Goal: Task Accomplishment & Management: Complete application form

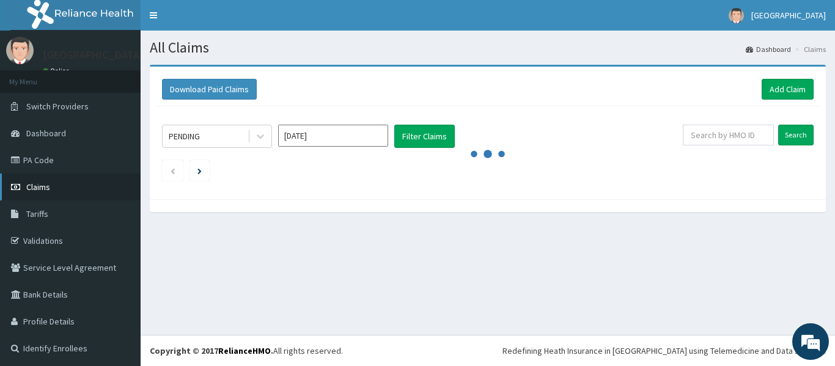
click at [54, 184] on link "Claims" at bounding box center [70, 187] width 141 height 27
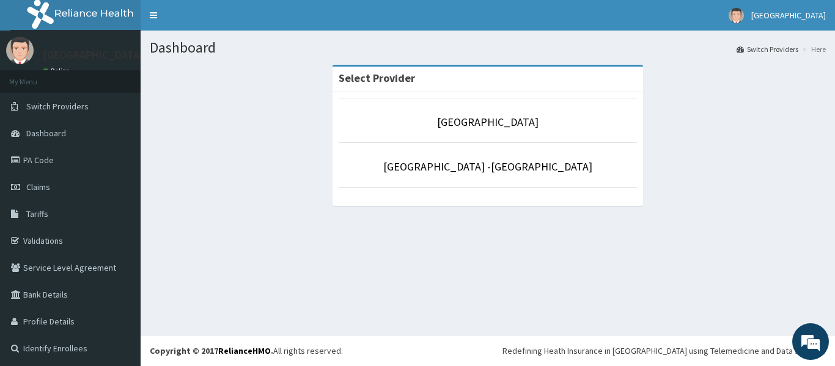
click at [466, 177] on li "Rolayo Medical Centre -Annex" at bounding box center [488, 164] width 298 height 45
click at [467, 167] on link "Rolayo Medical Centre -Annex" at bounding box center [487, 167] width 209 height 14
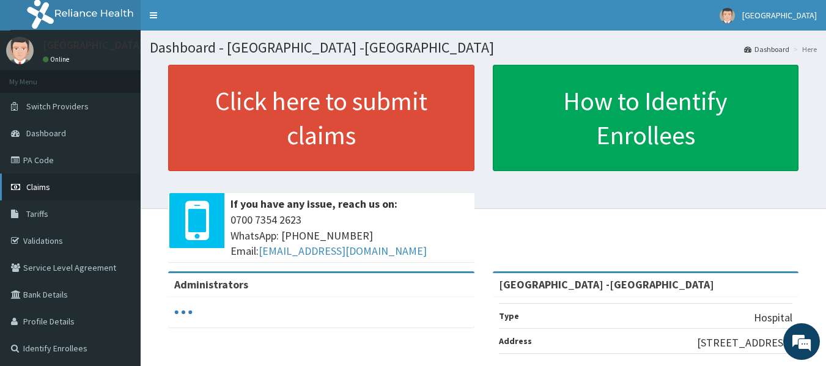
click at [59, 184] on link "Claims" at bounding box center [70, 187] width 141 height 27
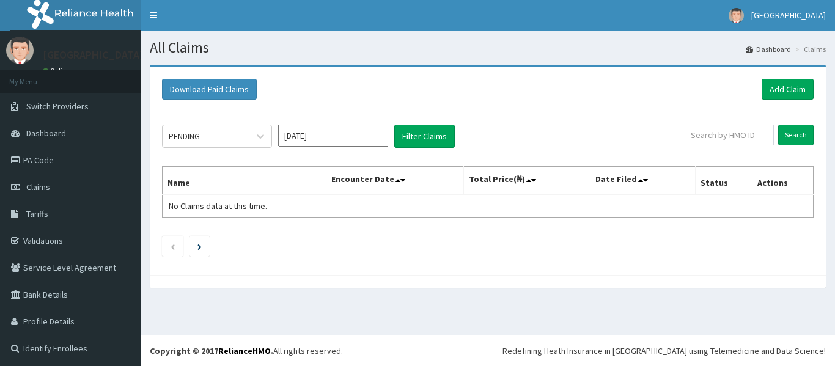
click at [761, 87] on link "Add Claim" at bounding box center [787, 89] width 52 height 21
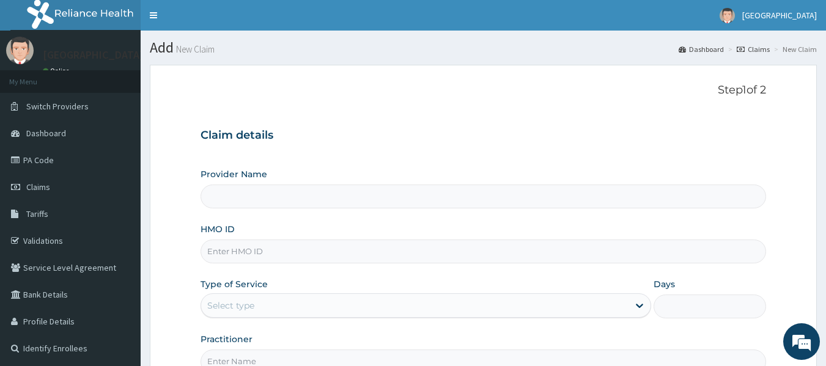
type input "[GEOGRAPHIC_DATA] -[GEOGRAPHIC_DATA]"
click at [237, 248] on input "HMO ID" at bounding box center [483, 252] width 566 height 24
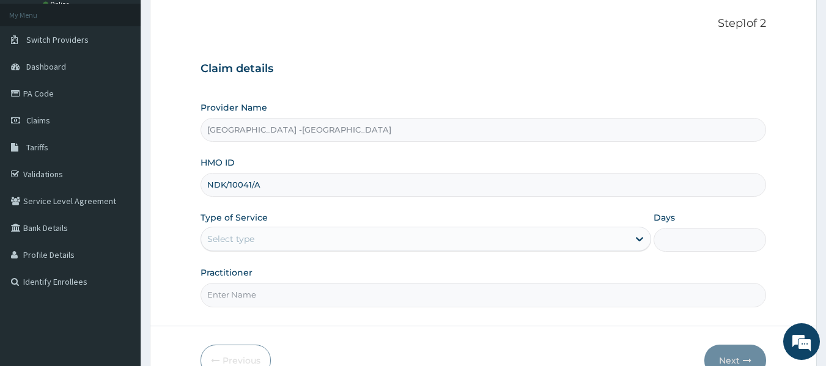
scroll to position [108, 0]
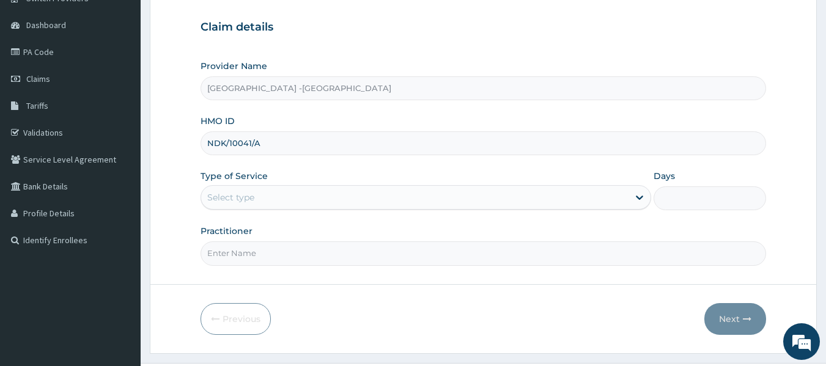
type input "NDK/10041/A"
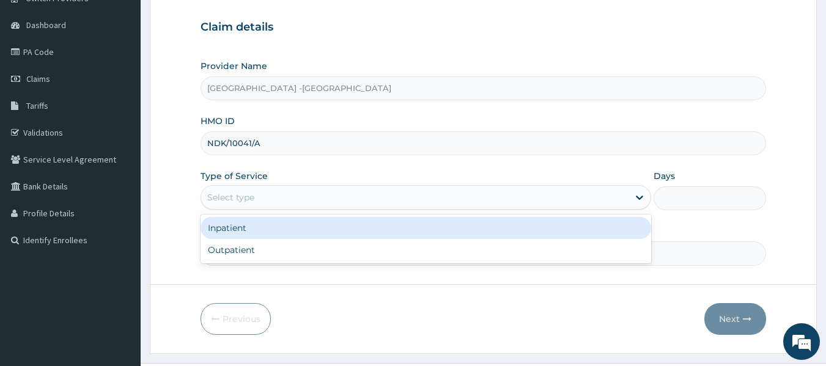
click at [287, 247] on div "Outpatient" at bounding box center [425, 250] width 450 height 22
type input "1"
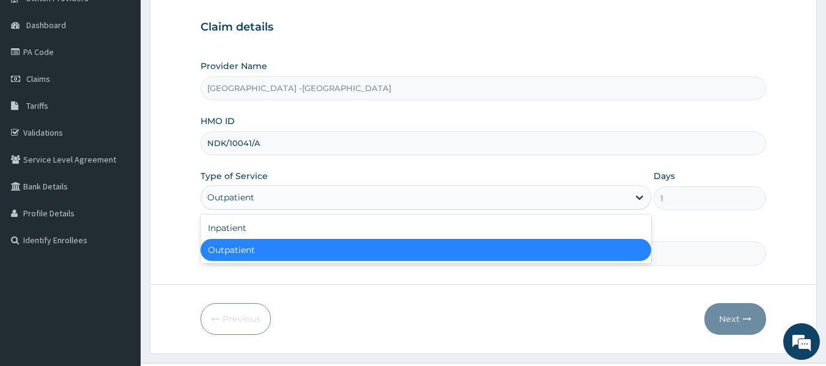
click at [301, 229] on div "Inpatient" at bounding box center [425, 228] width 450 height 22
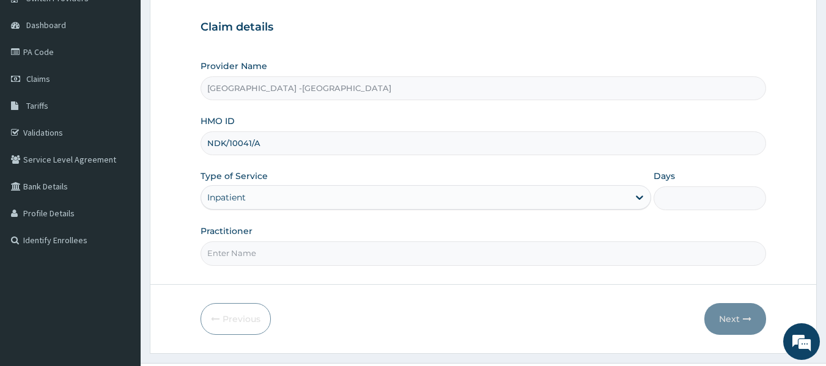
click at [691, 194] on input "Days" at bounding box center [709, 198] width 112 height 24
type input "2"
click at [320, 241] on input "Practitioner" at bounding box center [483, 253] width 566 height 24
type input "DR ADENOWO"
click at [743, 322] on icon "button" at bounding box center [747, 319] width 9 height 9
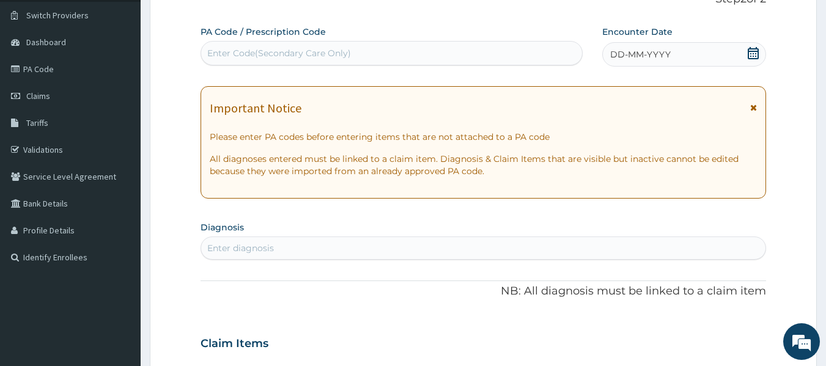
scroll to position [38, 0]
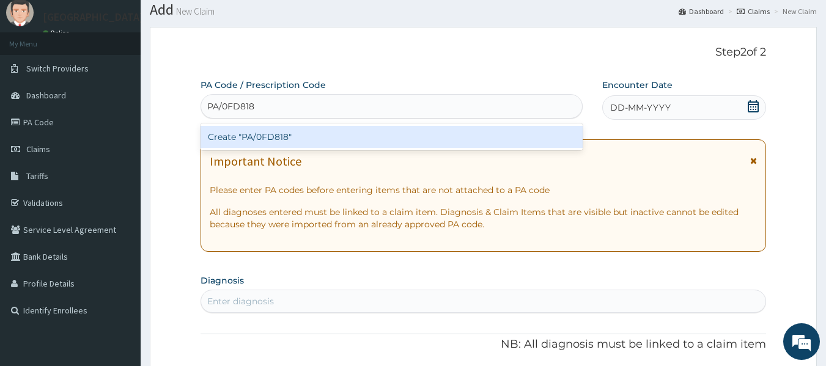
click at [226, 106] on input "PA/0FD818" at bounding box center [231, 106] width 48 height 12
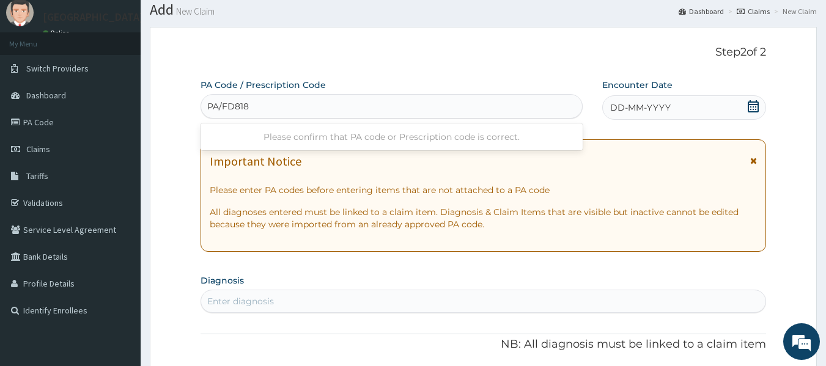
type input "PA/0FD818"
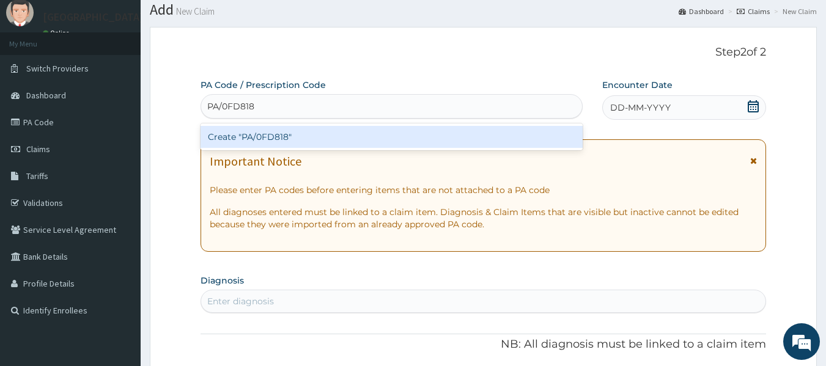
click at [266, 137] on div "Create "PA/0FD818"" at bounding box center [391, 137] width 383 height 22
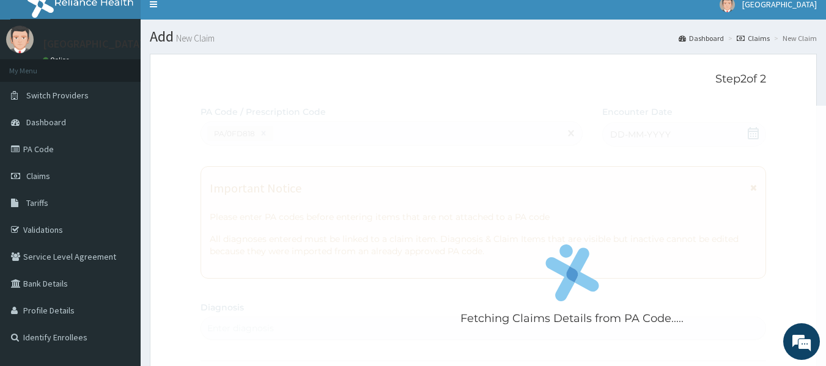
scroll to position [0, 0]
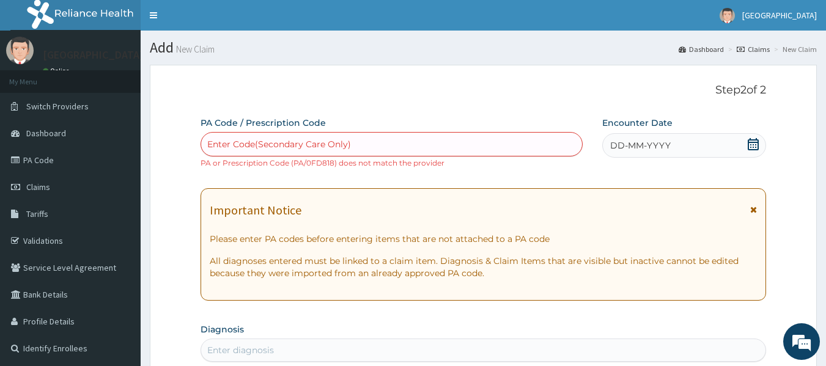
click at [278, 149] on div "Enter Code(Secondary Care Only)" at bounding box center [279, 144] width 144 height 12
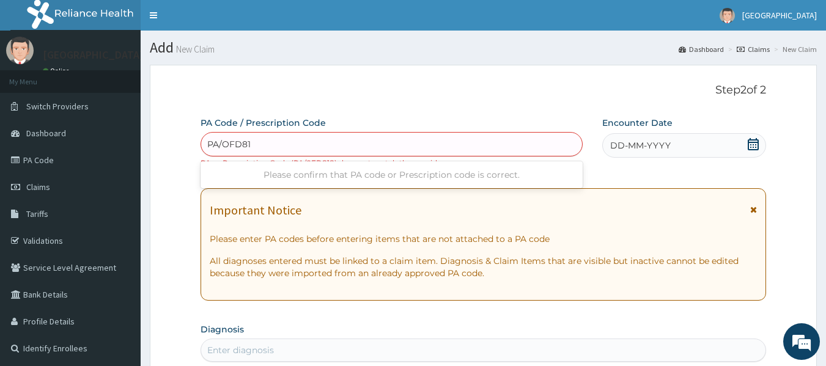
type input "PA/OFD818"
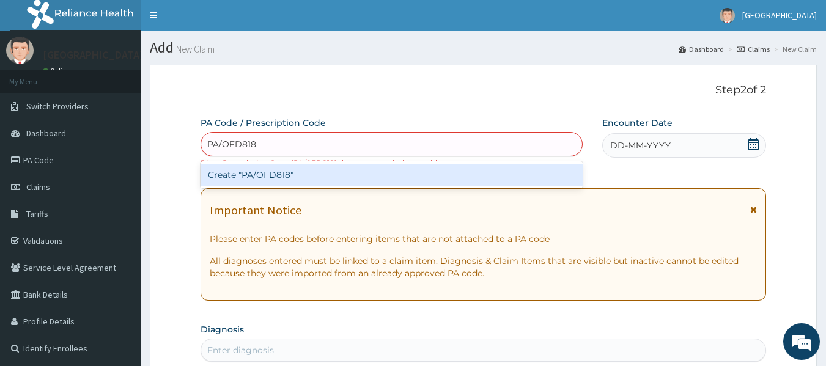
click at [267, 173] on div "Create "PA/OFD818"" at bounding box center [391, 175] width 383 height 22
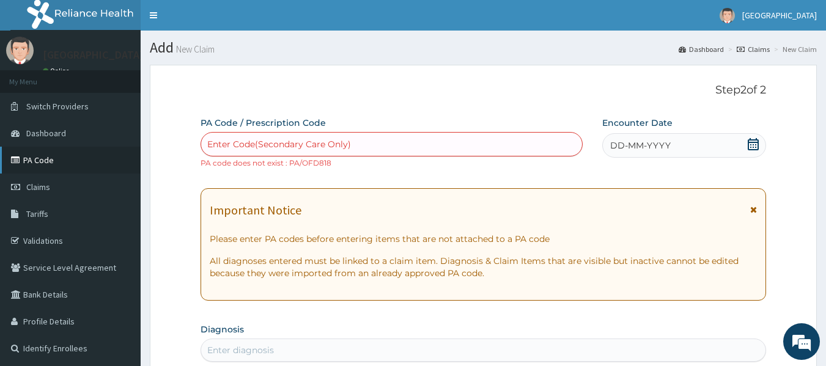
click at [43, 157] on link "PA Code" at bounding box center [70, 160] width 141 height 27
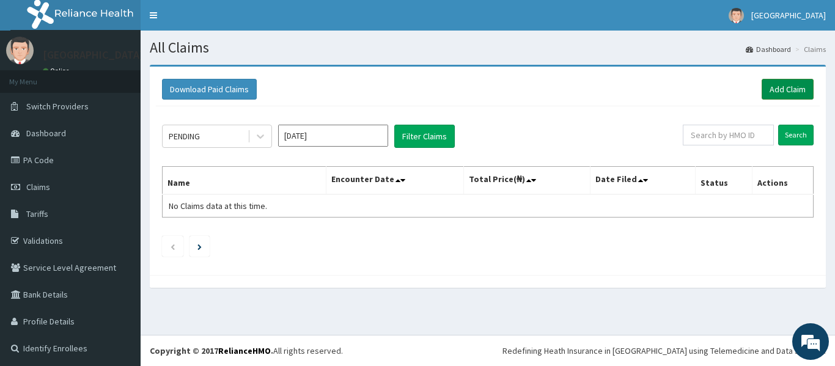
click at [777, 81] on link "Add Claim" at bounding box center [787, 89] width 52 height 21
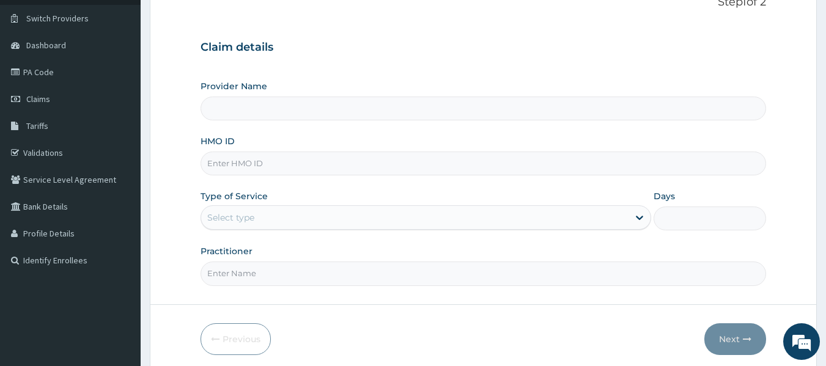
scroll to position [122, 0]
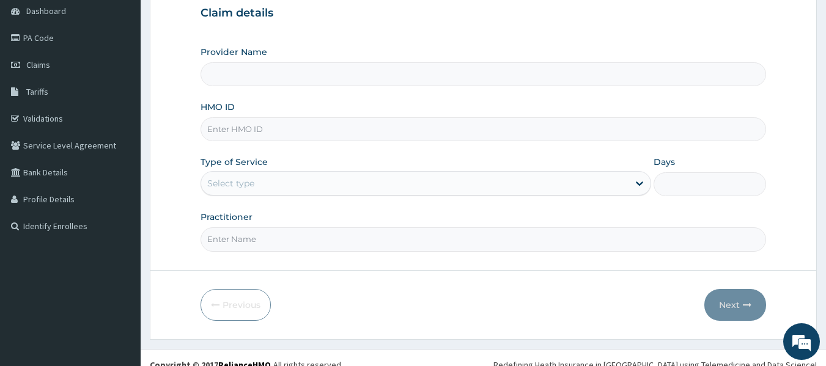
click at [343, 127] on input "HMO ID" at bounding box center [483, 129] width 566 height 24
type input "[GEOGRAPHIC_DATA] -[GEOGRAPHIC_DATA]"
type input "NDK/10041/E"
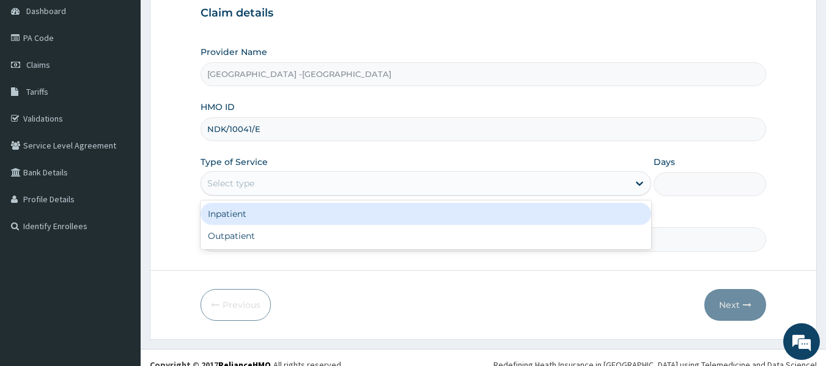
click at [295, 192] on div "Select type" at bounding box center [414, 184] width 427 height 20
click at [306, 219] on div "Inpatient" at bounding box center [425, 214] width 450 height 22
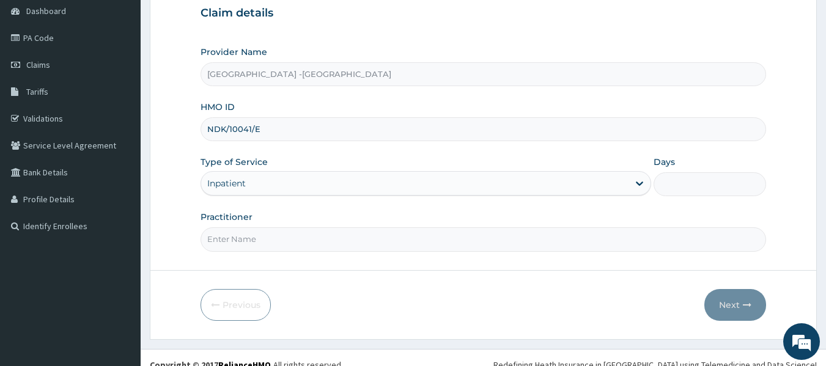
click at [673, 186] on input "Days" at bounding box center [709, 184] width 112 height 24
type input "2"
click at [433, 223] on div "Practitioner" at bounding box center [483, 231] width 566 height 40
drag, startPoint x: 435, startPoint y: 239, endPoint x: 435, endPoint y: 227, distance: 12.2
click at [435, 239] on input "Practitioner" at bounding box center [483, 239] width 566 height 24
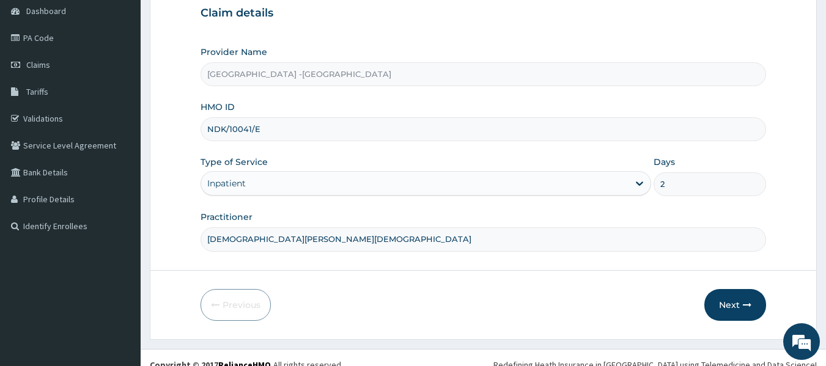
drag, startPoint x: 320, startPoint y: 230, endPoint x: 200, endPoint y: 250, distance: 122.0
click at [201, 250] on div "DR SALAHUDEEN" at bounding box center [483, 239] width 566 height 24
type input "DR ADENOWO"
click at [736, 304] on button "Next" at bounding box center [735, 305] width 62 height 32
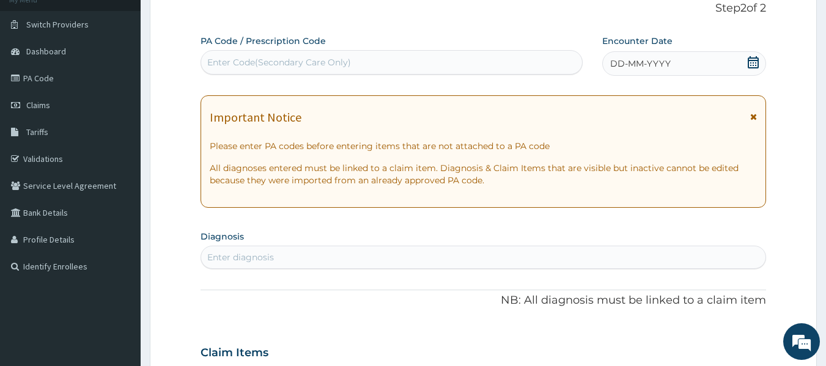
scroll to position [51, 0]
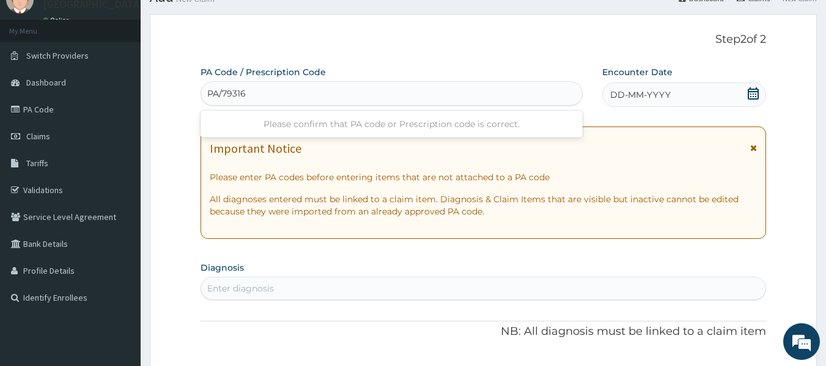
type input "PA/79316A"
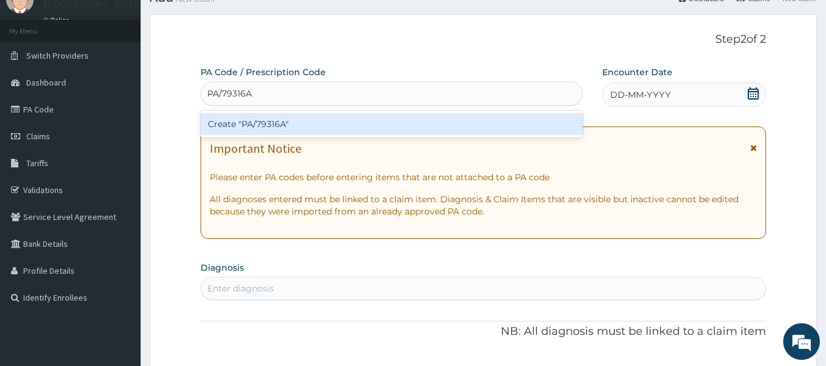
click at [279, 119] on div "Create "PA/79316A"" at bounding box center [391, 124] width 383 height 22
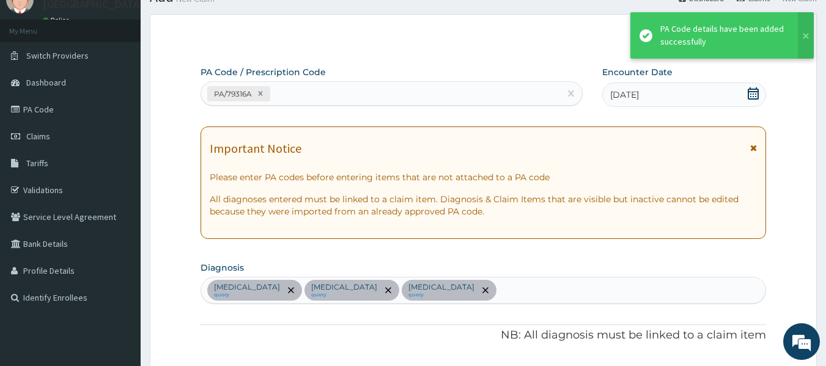
click at [333, 92] on div "PA/79316A" at bounding box center [380, 94] width 359 height 20
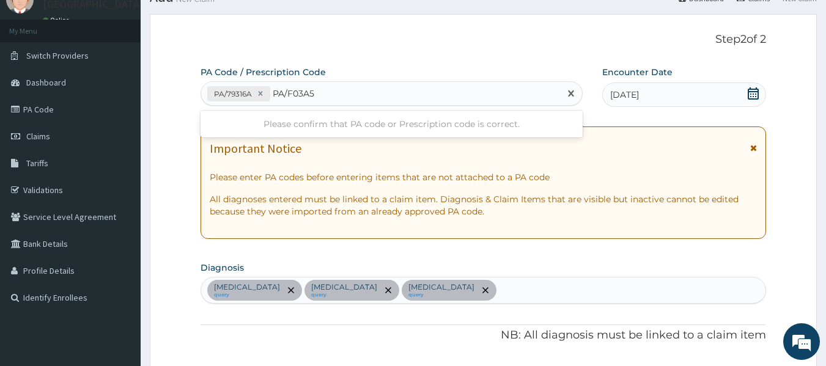
type input "PA/F03A54"
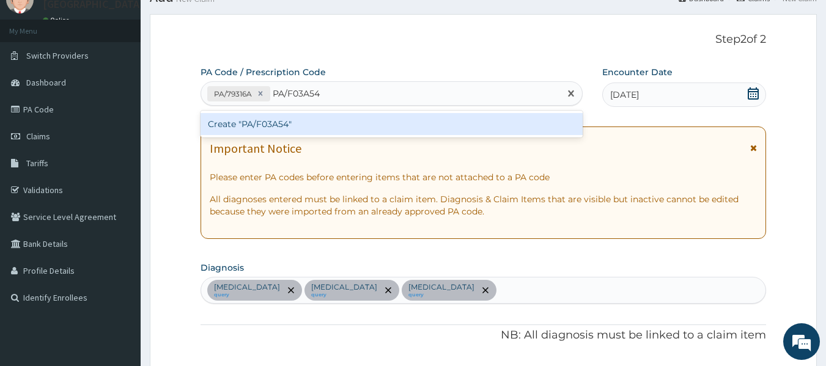
click at [266, 116] on div "Create "PA/F03A54"" at bounding box center [391, 124] width 383 height 22
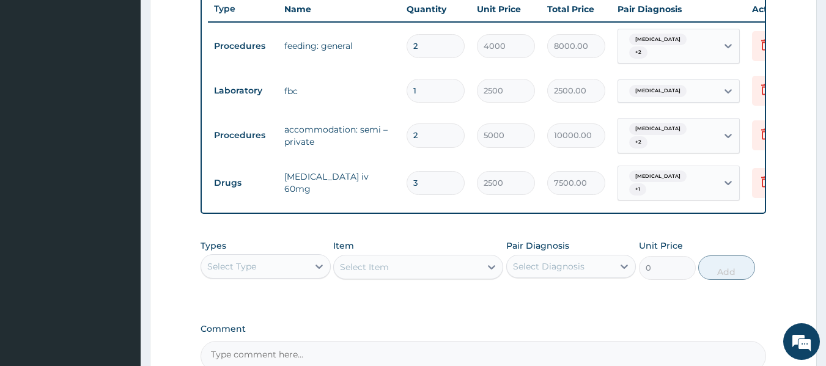
scroll to position [587, 0]
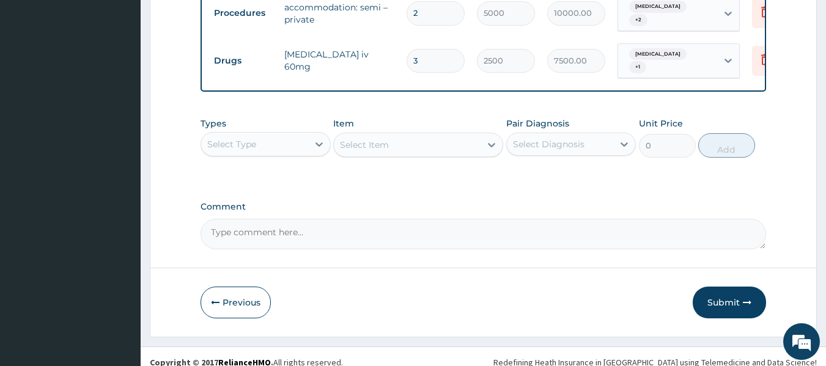
click at [262, 151] on div "Select Type" at bounding box center [254, 144] width 107 height 20
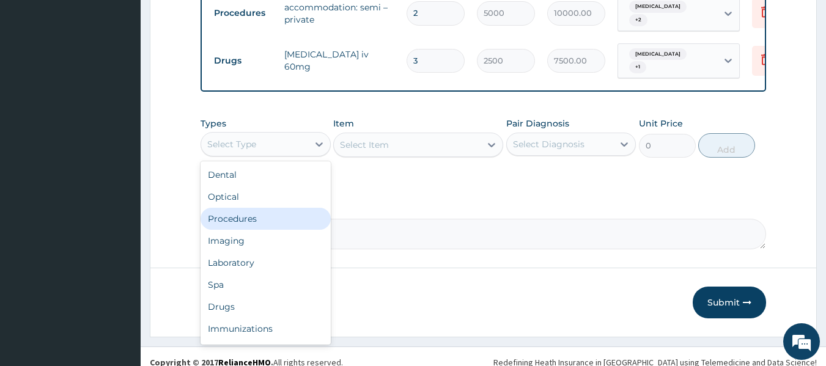
click at [285, 228] on div "Procedures" at bounding box center [265, 219] width 130 height 22
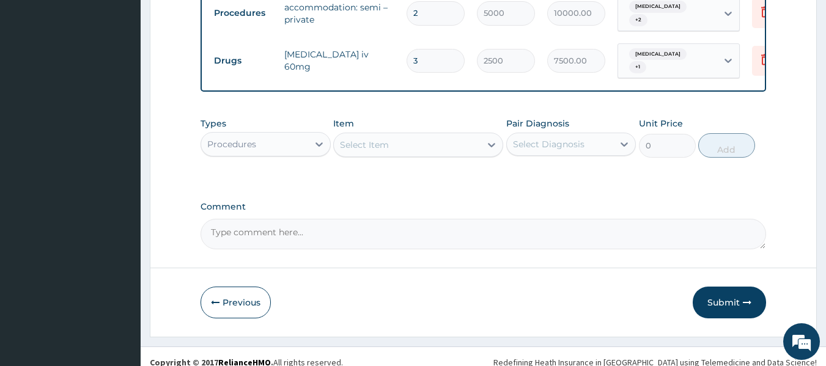
click at [383, 155] on div "Select Item" at bounding box center [407, 145] width 147 height 20
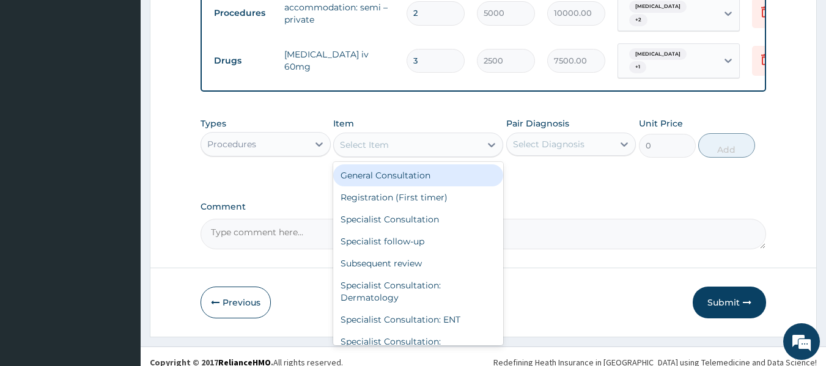
click at [393, 178] on div "General Consultation" at bounding box center [418, 175] width 170 height 22
type input "2500"
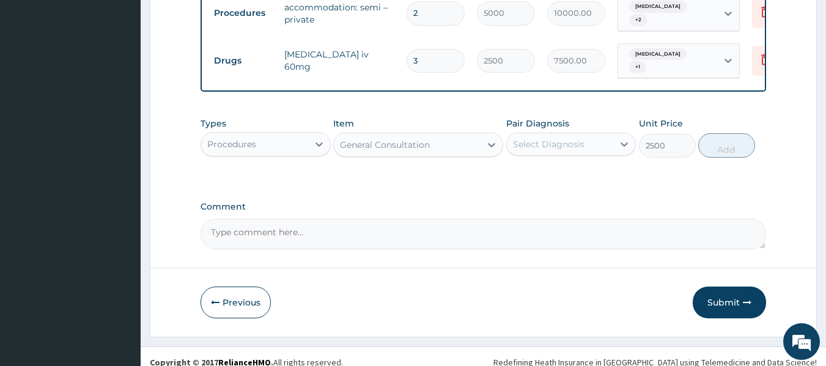
click at [534, 150] on div "Select Diagnosis" at bounding box center [549, 144] width 72 height 12
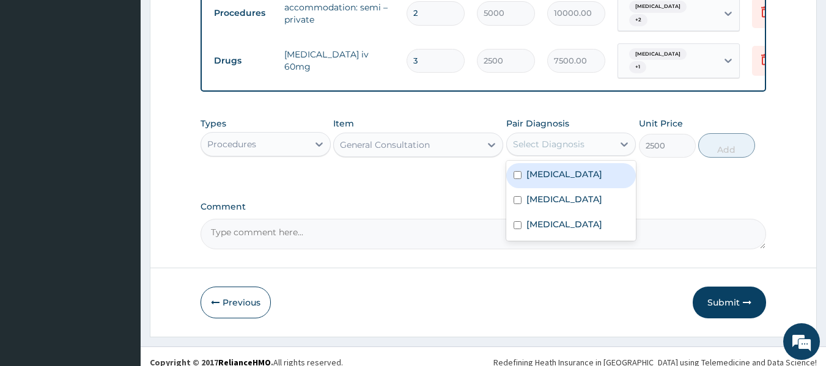
drag, startPoint x: 541, startPoint y: 180, endPoint x: 544, endPoint y: 200, distance: 20.3
click at [543, 180] on label "Febrile convulsion" at bounding box center [564, 174] width 76 height 12
checkbox input "true"
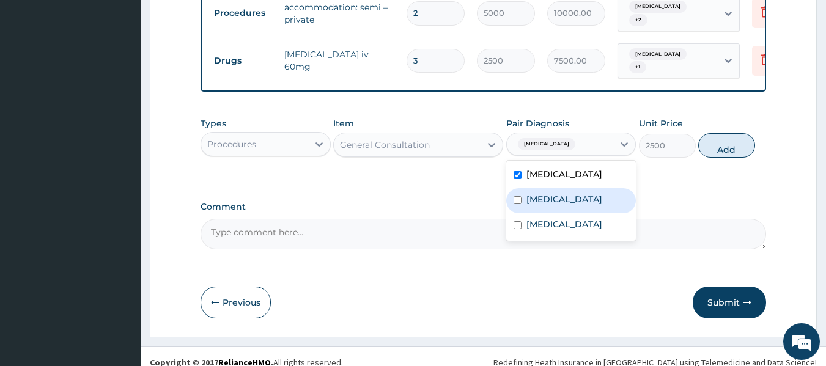
drag, startPoint x: 545, startPoint y: 206, endPoint x: 547, endPoint y: 232, distance: 26.3
click at [546, 205] on label "Falciparum malaria" at bounding box center [564, 199] width 76 height 12
checkbox input "true"
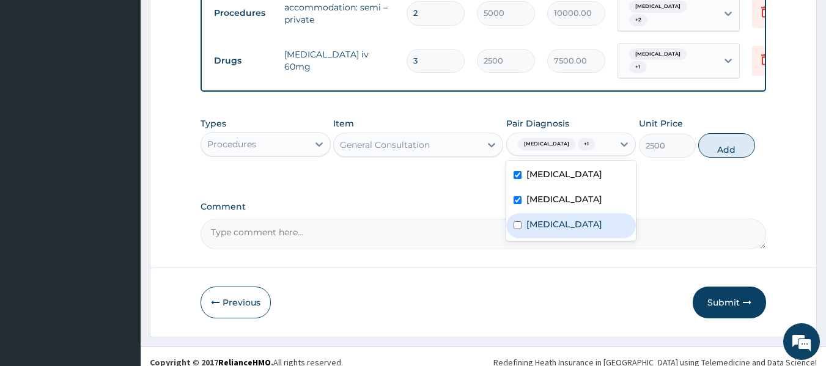
drag, startPoint x: 547, startPoint y: 232, endPoint x: 594, endPoint y: 221, distance: 48.3
click at [547, 230] on label "Sepsis" at bounding box center [564, 224] width 76 height 12
checkbox input "true"
click at [718, 158] on button "Add" at bounding box center [726, 145] width 57 height 24
type input "0"
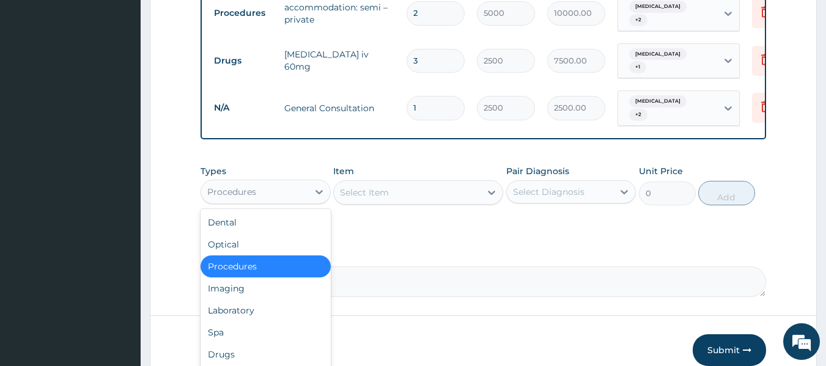
click at [281, 202] on div "Procedures" at bounding box center [254, 192] width 107 height 20
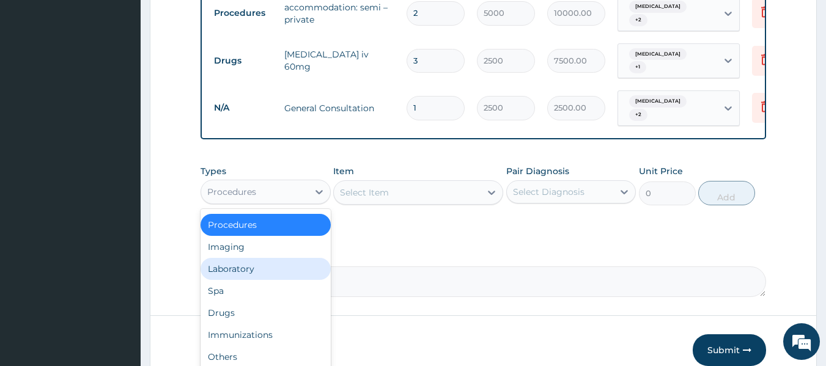
click at [262, 280] on div "Laboratory" at bounding box center [265, 269] width 130 height 22
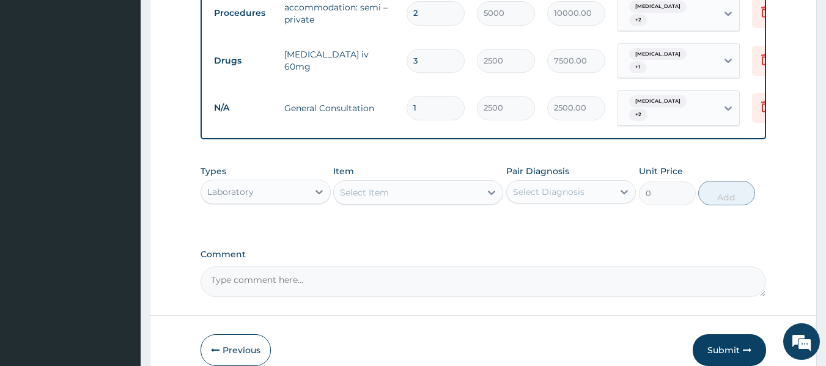
scroll to position [526, 0]
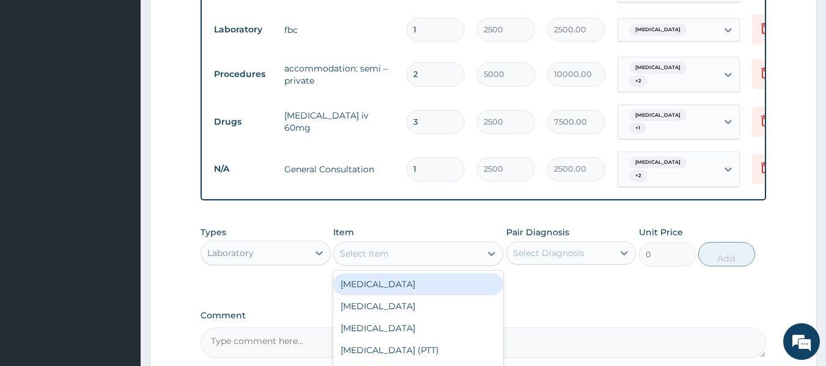
click at [375, 254] on div "Select Item" at bounding box center [407, 254] width 147 height 20
type input "MAL"
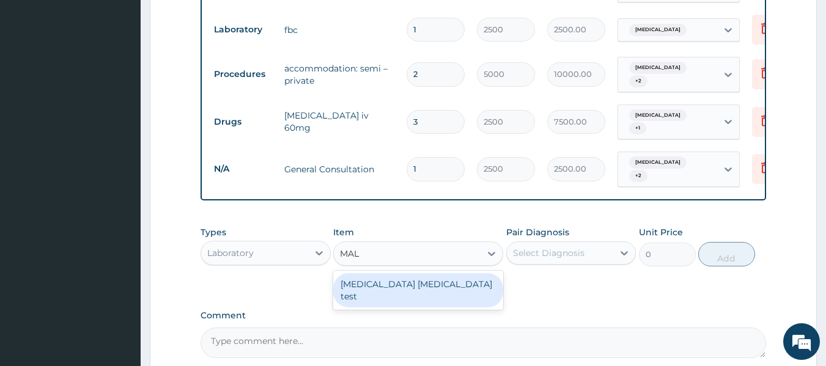
click at [396, 292] on div "[MEDICAL_DATA] [MEDICAL_DATA] test" at bounding box center [418, 290] width 170 height 34
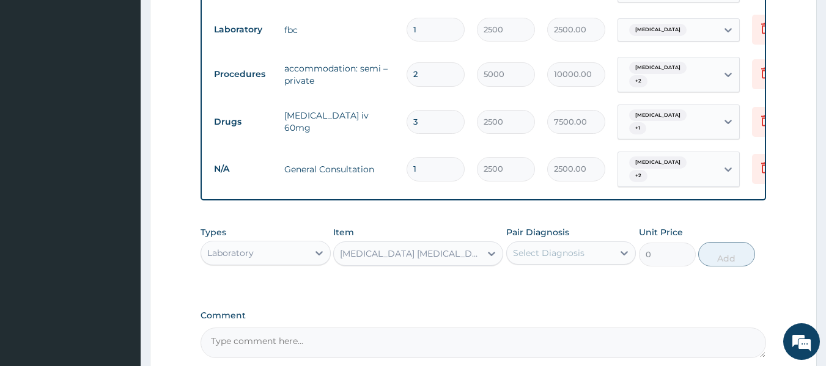
type input "1500"
click at [589, 257] on div "Select Diagnosis" at bounding box center [560, 253] width 107 height 20
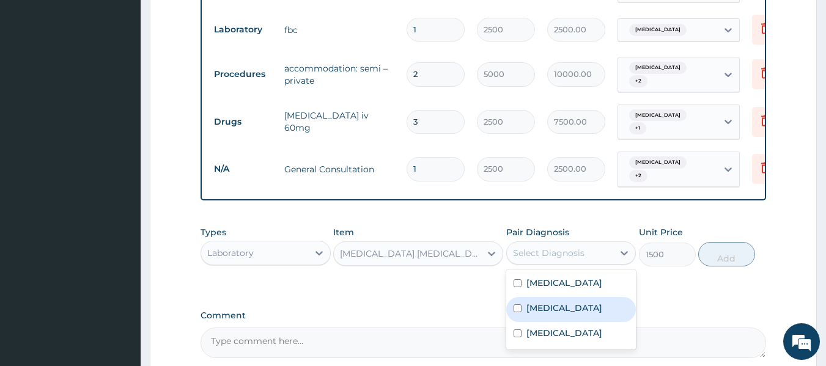
click at [580, 314] on label "[MEDICAL_DATA]" at bounding box center [564, 308] width 76 height 12
checkbox input "true"
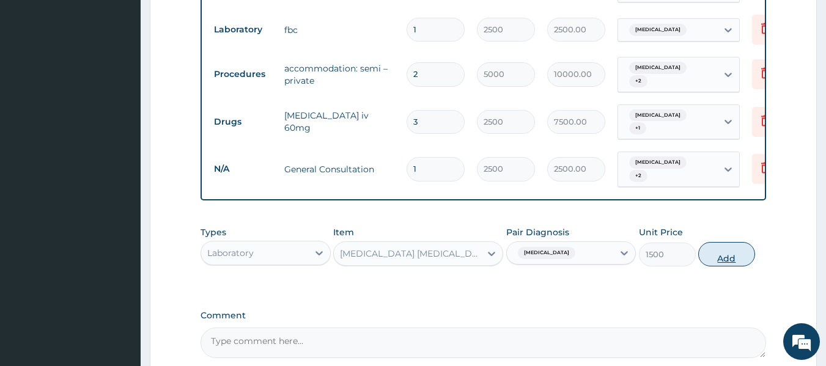
click at [719, 264] on button "Add" at bounding box center [726, 254] width 57 height 24
type input "0"
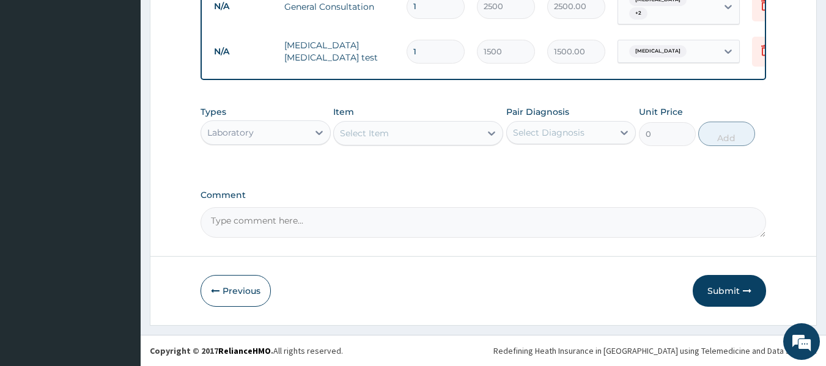
scroll to position [698, 0]
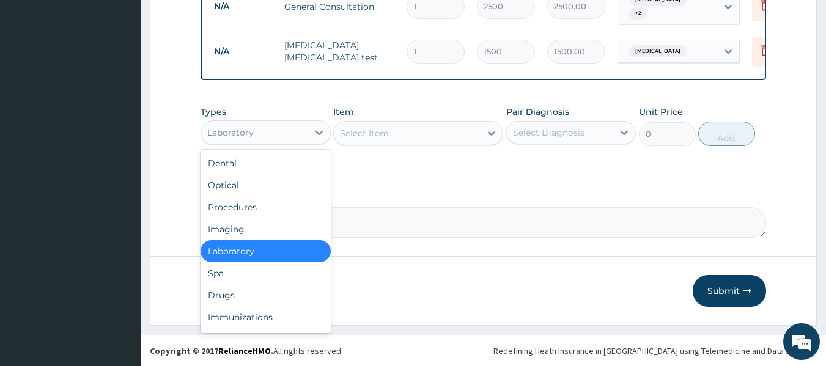
drag, startPoint x: 288, startPoint y: 136, endPoint x: 284, endPoint y: 171, distance: 35.7
click at [289, 137] on div "Laboratory" at bounding box center [254, 133] width 107 height 20
click at [266, 288] on div "Drugs" at bounding box center [265, 295] width 130 height 22
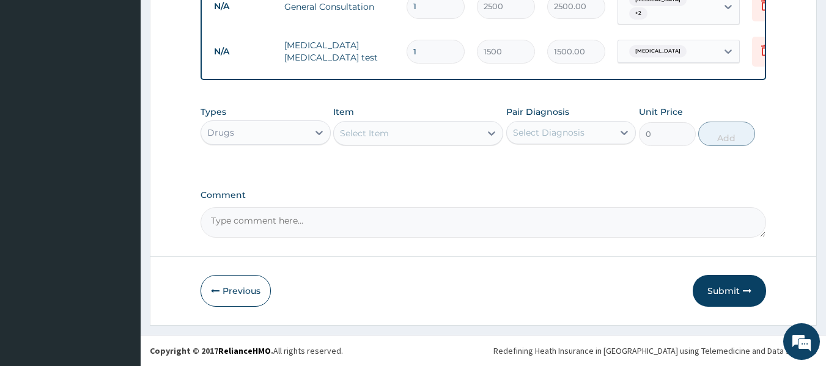
click at [400, 130] on div "Select Item" at bounding box center [407, 133] width 147 height 20
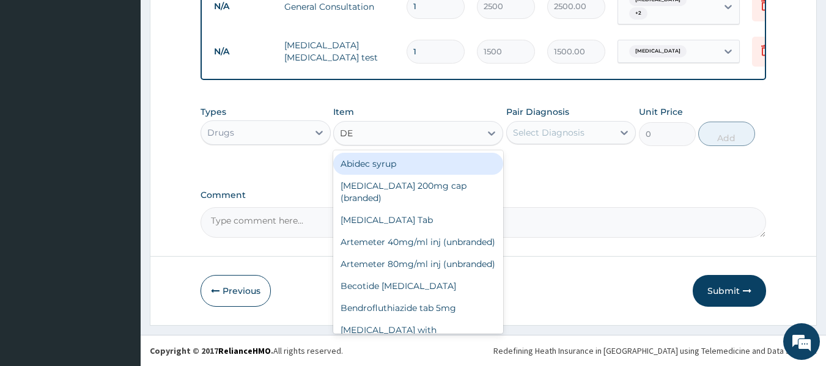
type input "DEX"
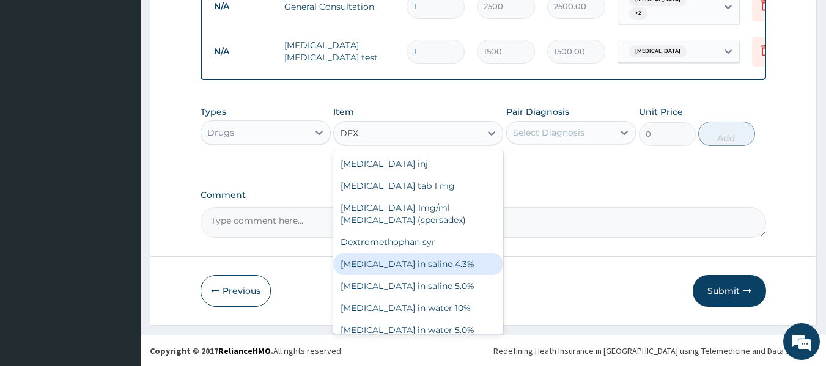
click at [442, 266] on div "[MEDICAL_DATA] in saline 4.3%" at bounding box center [418, 264] width 170 height 22
type input "2000"
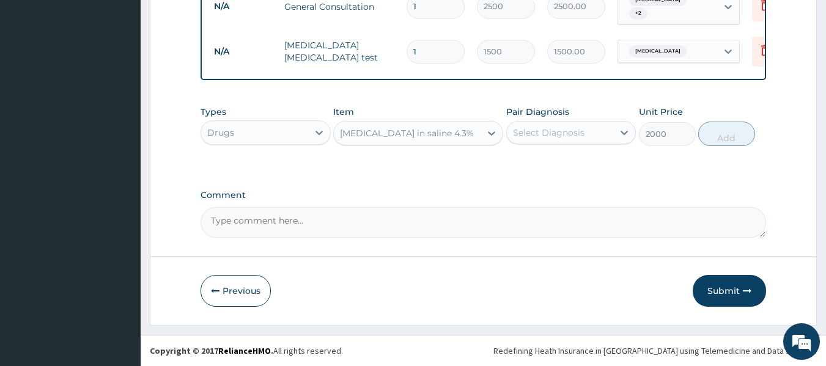
click at [547, 128] on div "Select Diagnosis" at bounding box center [549, 133] width 72 height 12
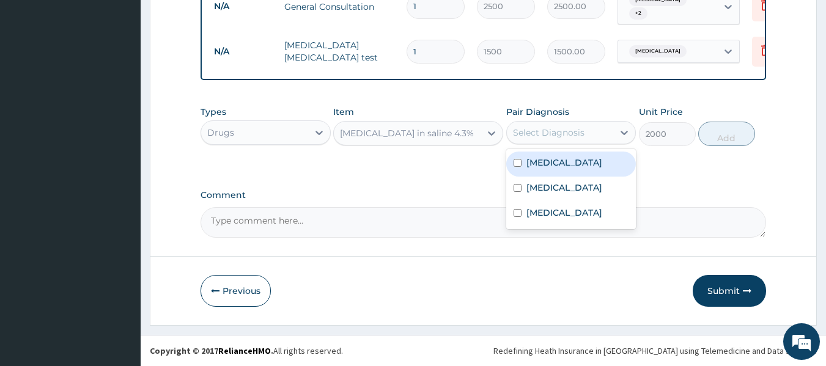
click at [552, 161] on label "[MEDICAL_DATA]" at bounding box center [564, 162] width 76 height 12
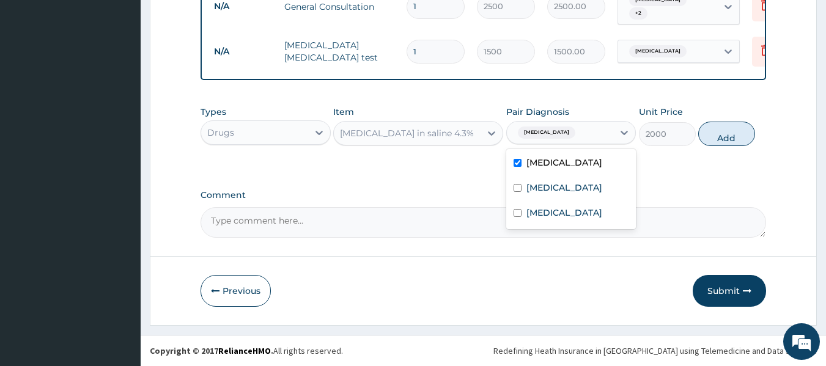
checkbox input "true"
drag, startPoint x: 545, startPoint y: 210, endPoint x: 558, endPoint y: 211, distance: 13.5
click at [545, 210] on label "[MEDICAL_DATA]" at bounding box center [564, 213] width 76 height 12
checkbox input "true"
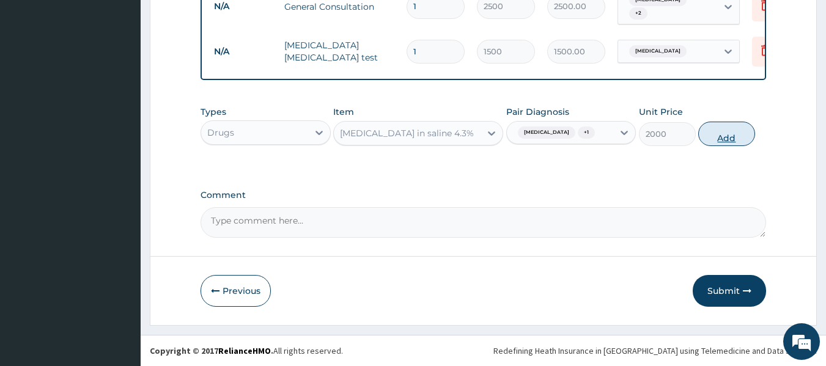
click at [713, 134] on button "Add" at bounding box center [726, 134] width 57 height 24
type input "0"
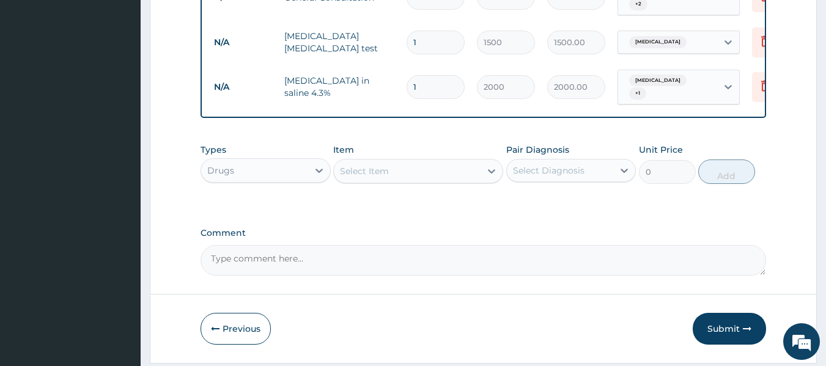
drag, startPoint x: 420, startPoint y: 83, endPoint x: 408, endPoint y: 87, distance: 13.3
click at [408, 87] on input "1" at bounding box center [435, 87] width 58 height 24
type input "3"
type input "6000.00"
type input "3"
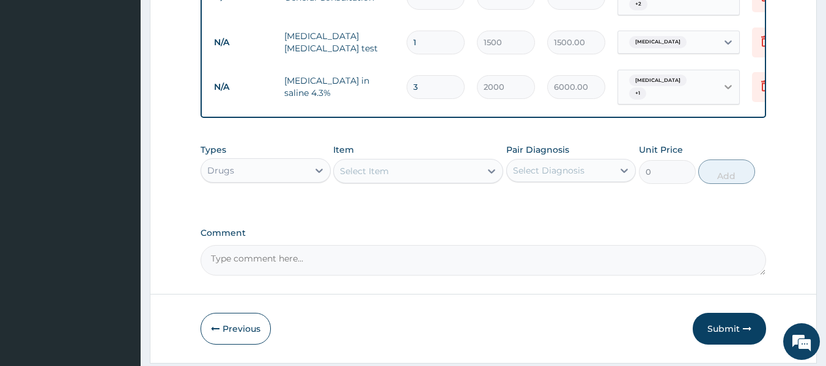
click at [724, 85] on icon at bounding box center [728, 87] width 12 height 12
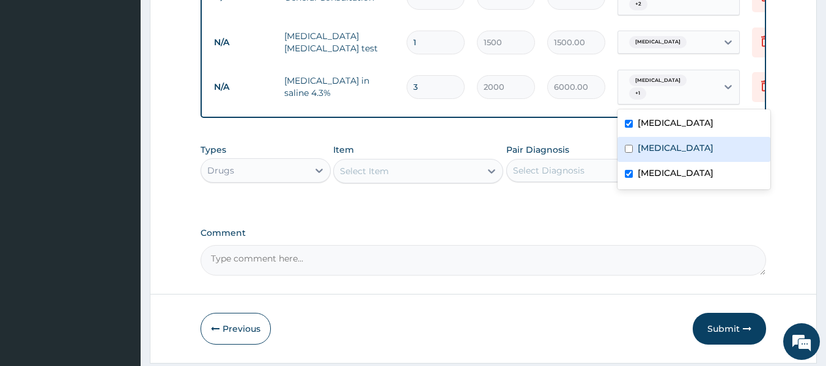
click at [654, 148] on label "[MEDICAL_DATA]" at bounding box center [675, 148] width 76 height 12
checkbox input "true"
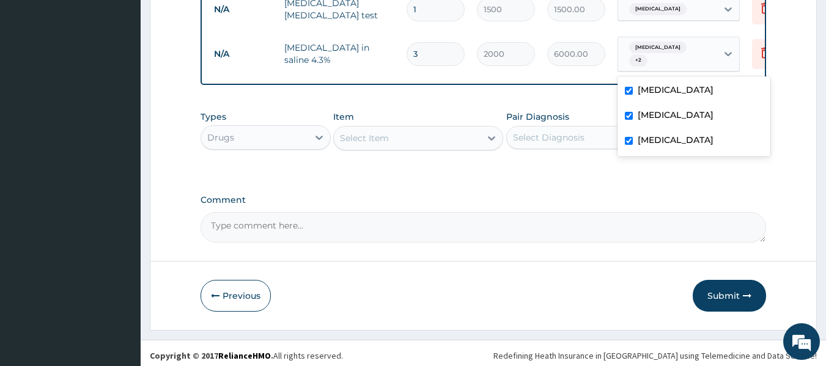
scroll to position [745, 0]
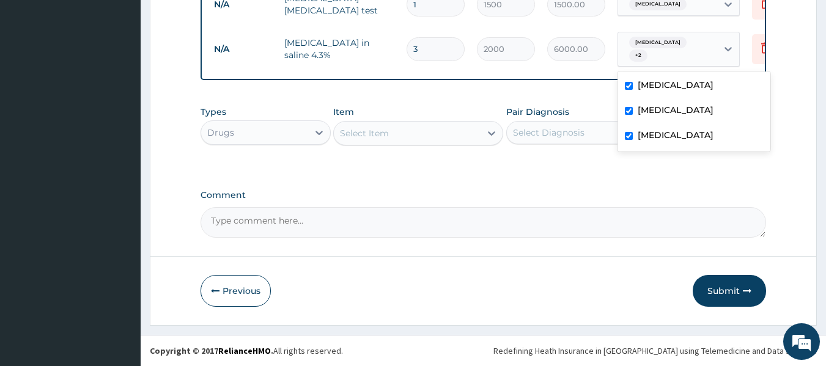
click at [380, 133] on div "Select Item" at bounding box center [364, 133] width 49 height 12
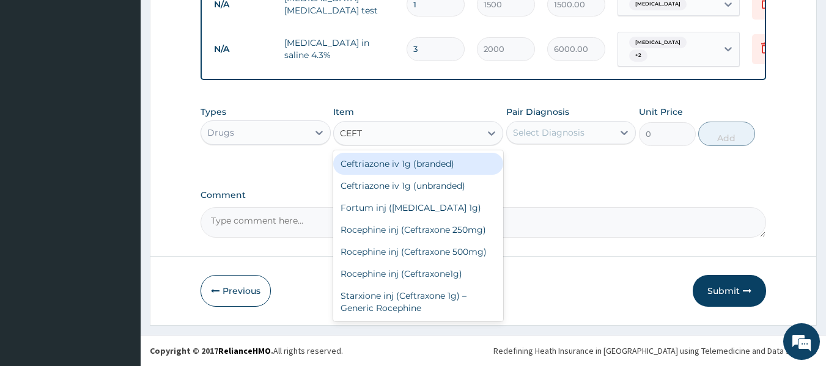
type input "CEFTR"
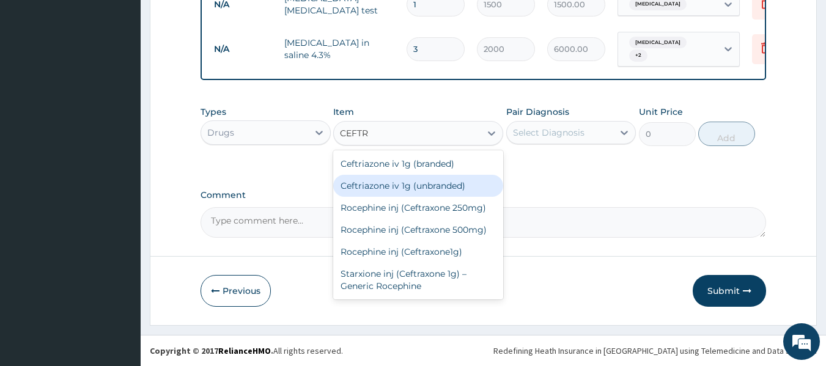
click at [410, 189] on div "Ceftriazone iv 1g (unbranded)" at bounding box center [418, 186] width 170 height 22
type input "1600"
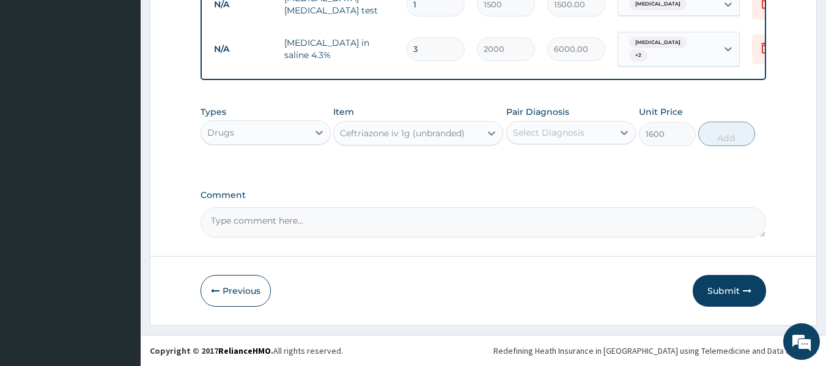
click at [538, 136] on div "Select Diagnosis" at bounding box center [549, 133] width 72 height 12
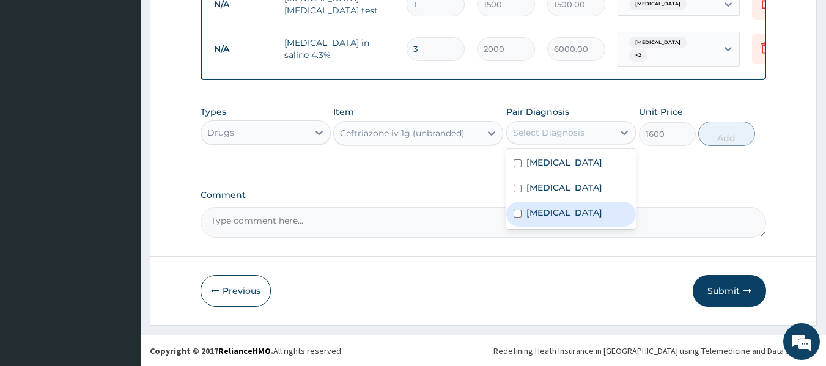
click at [551, 210] on label "[MEDICAL_DATA]" at bounding box center [564, 213] width 76 height 12
checkbox input "true"
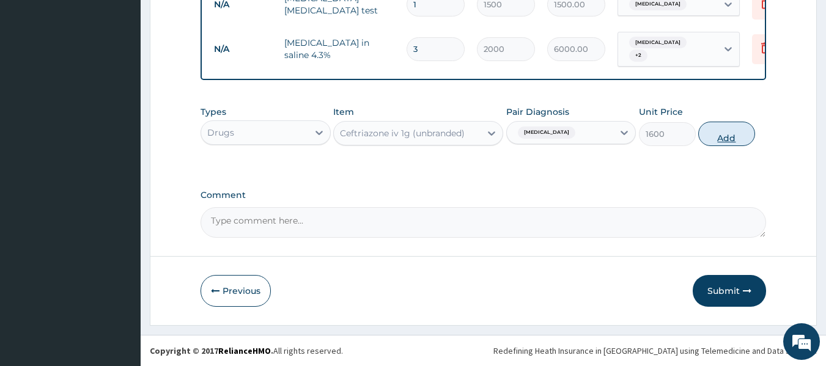
click at [722, 137] on button "Add" at bounding box center [726, 134] width 57 height 24
type input "0"
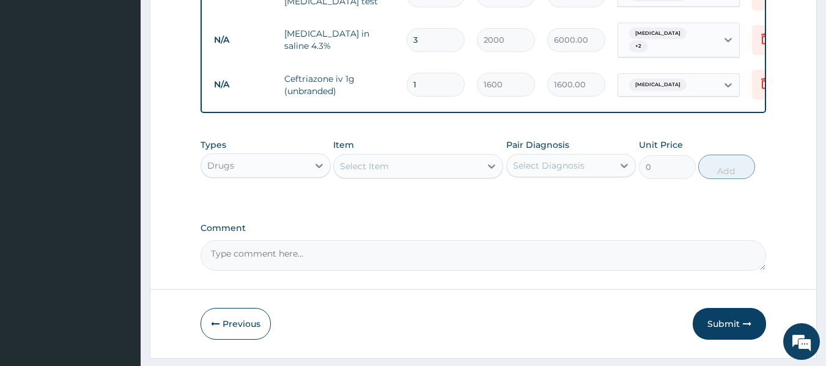
drag, startPoint x: 422, startPoint y: 86, endPoint x: 406, endPoint y: 87, distance: 15.9
click at [406, 87] on input "1" at bounding box center [435, 85] width 58 height 24
type input "2"
type input "3200.00"
type input "0.00"
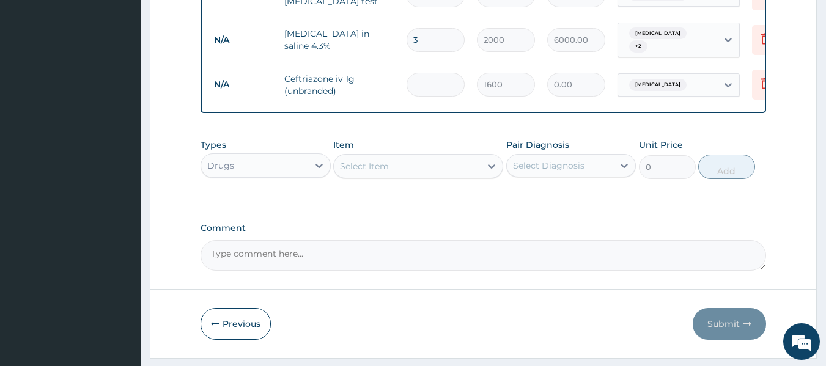
type input "4"
type input "6400.00"
drag, startPoint x: 417, startPoint y: 87, endPoint x: 405, endPoint y: 85, distance: 13.0
click at [405, 85] on td "4" at bounding box center [435, 85] width 70 height 36
type input "3"
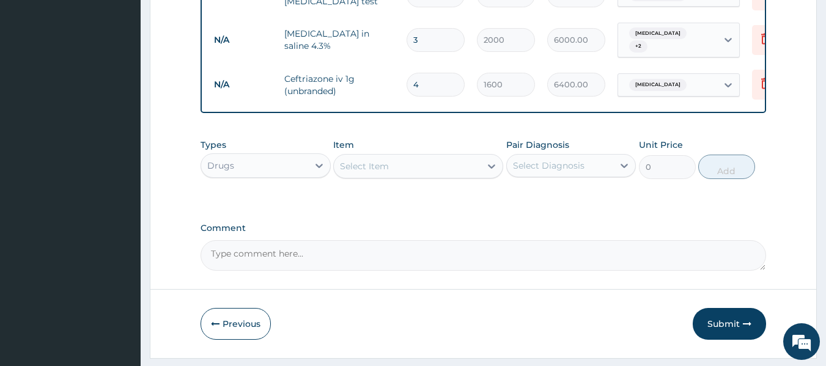
type input "4800.00"
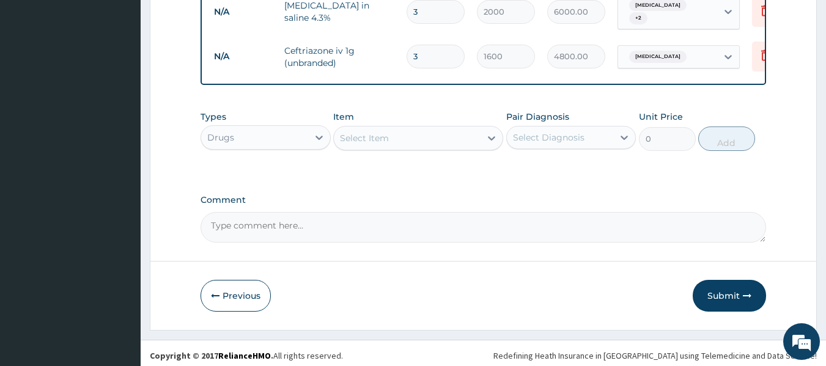
scroll to position [787, 0]
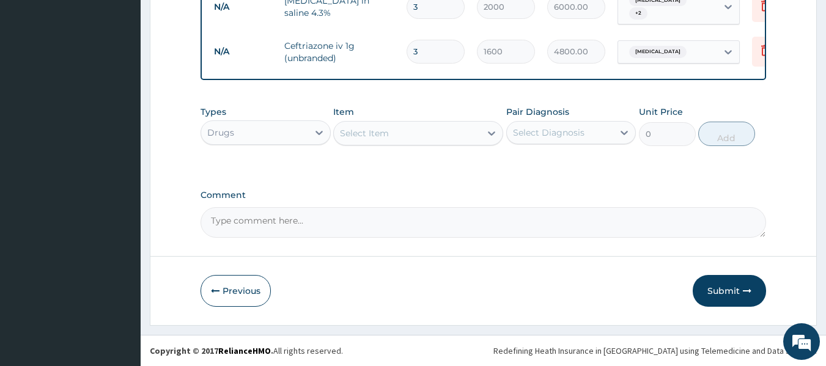
type input "3"
click at [398, 136] on div "Select Item" at bounding box center [407, 133] width 147 height 20
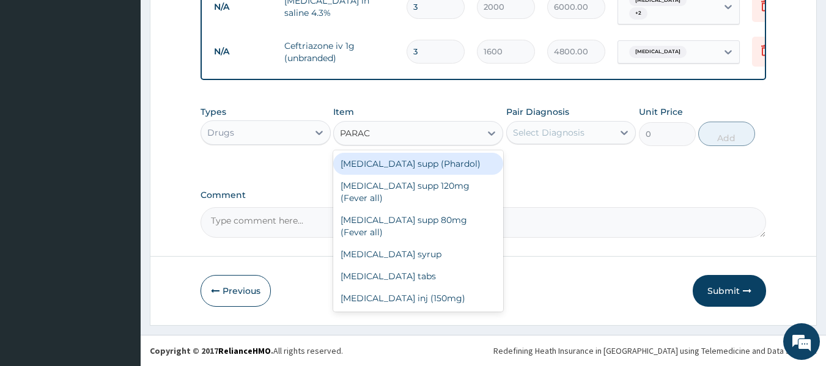
type input "PARACE"
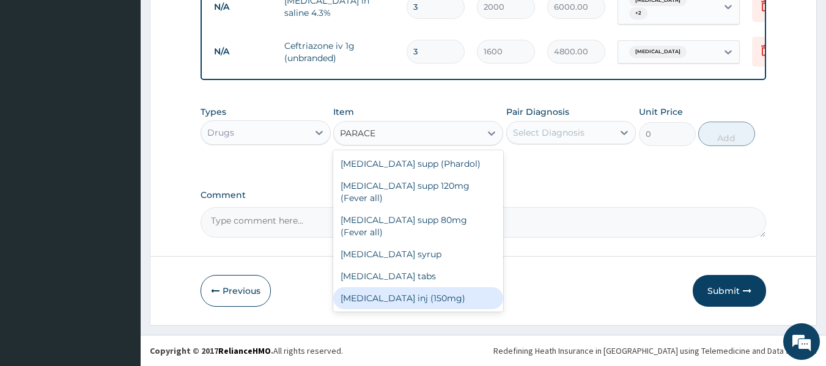
click at [425, 287] on div "[MEDICAL_DATA] inj (150mg)" at bounding box center [418, 298] width 170 height 22
type input "520"
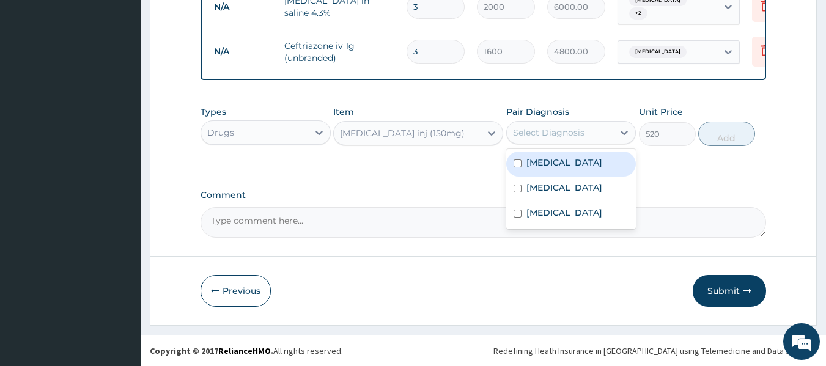
click at [558, 131] on div "Select Diagnosis" at bounding box center [549, 133] width 72 height 12
click at [567, 167] on label "[MEDICAL_DATA]" at bounding box center [564, 162] width 76 height 12
click at [560, 171] on div "[MEDICAL_DATA]" at bounding box center [571, 164] width 130 height 25
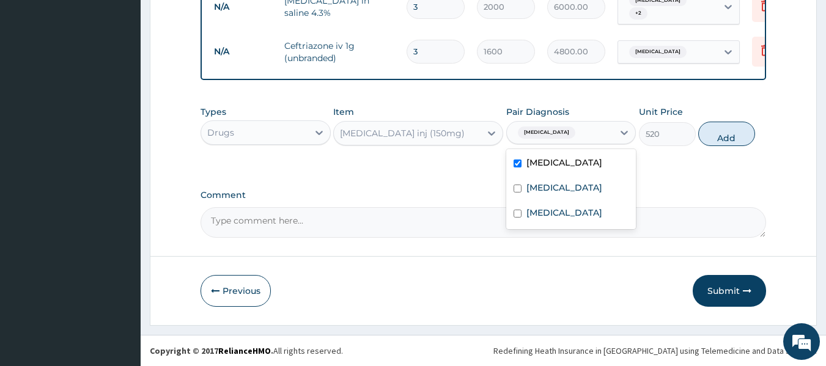
checkbox input "true"
click at [713, 137] on button "Add" at bounding box center [726, 134] width 57 height 24
type input "0"
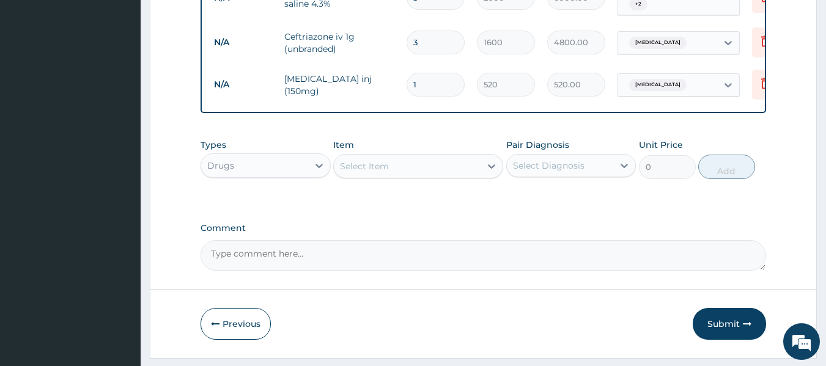
drag, startPoint x: 426, startPoint y: 82, endPoint x: 406, endPoint y: 88, distance: 21.1
click at [406, 88] on div "1" at bounding box center [435, 85] width 58 height 24
type input "2"
type input "1040.00"
click at [408, 84] on input "2" at bounding box center [435, 85] width 58 height 24
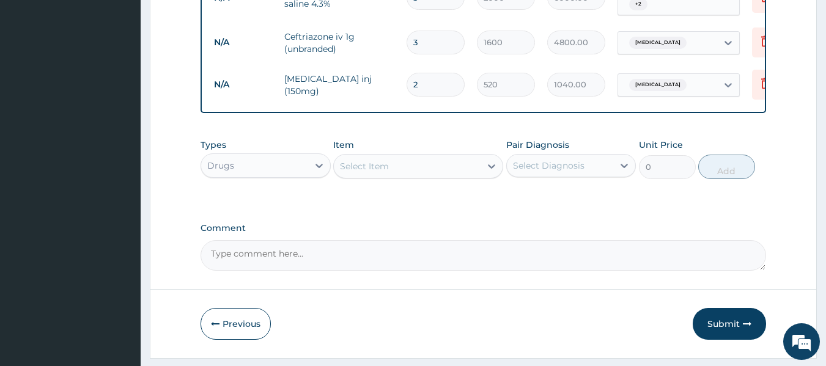
type input "4"
type input "2080.00"
type input "4"
click at [389, 175] on div "Select Item" at bounding box center [407, 166] width 147 height 20
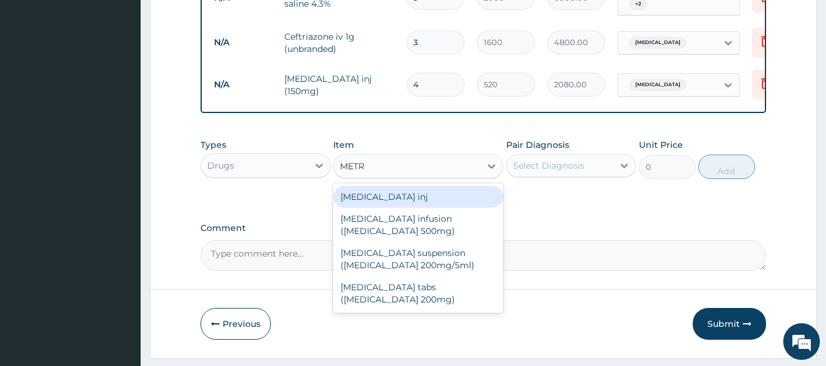
type input "METRO"
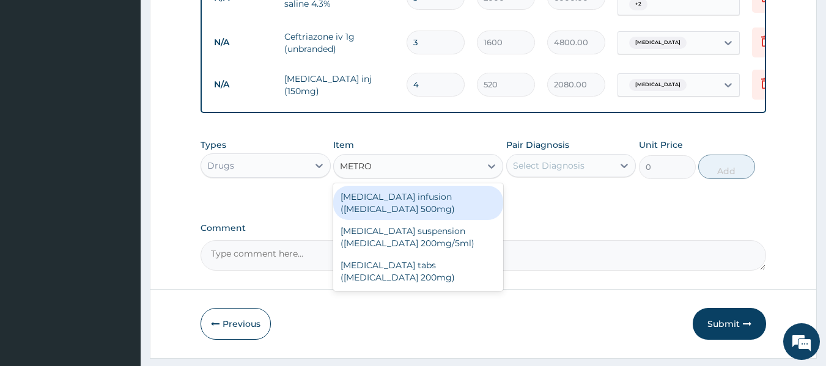
click at [431, 212] on div "[MEDICAL_DATA] infusion ([MEDICAL_DATA] 500mg)" at bounding box center [418, 203] width 170 height 34
type input "3000"
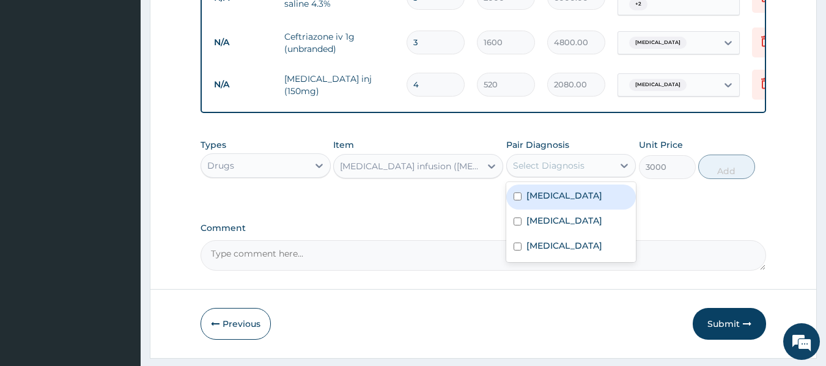
click at [591, 175] on div "Select Diagnosis" at bounding box center [560, 166] width 107 height 20
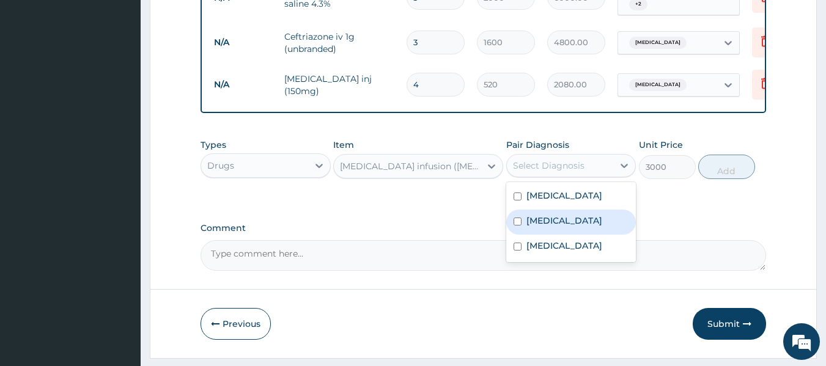
drag, startPoint x: 559, startPoint y: 231, endPoint x: 562, endPoint y: 241, distance: 10.7
click at [559, 227] on label "[MEDICAL_DATA]" at bounding box center [564, 221] width 76 height 12
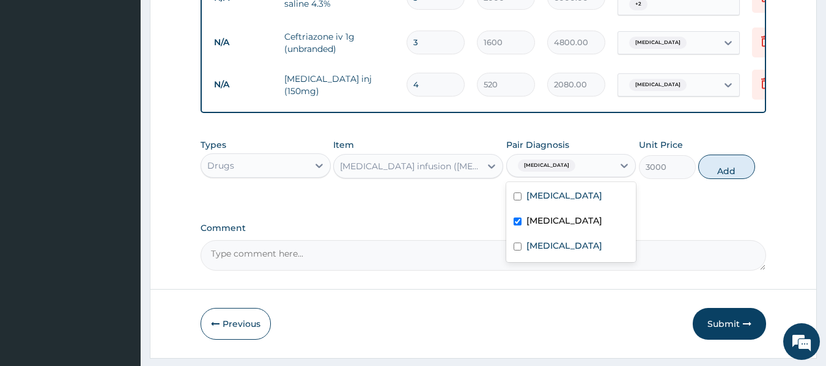
click at [561, 227] on label "[MEDICAL_DATA]" at bounding box center [564, 221] width 76 height 12
checkbox input "false"
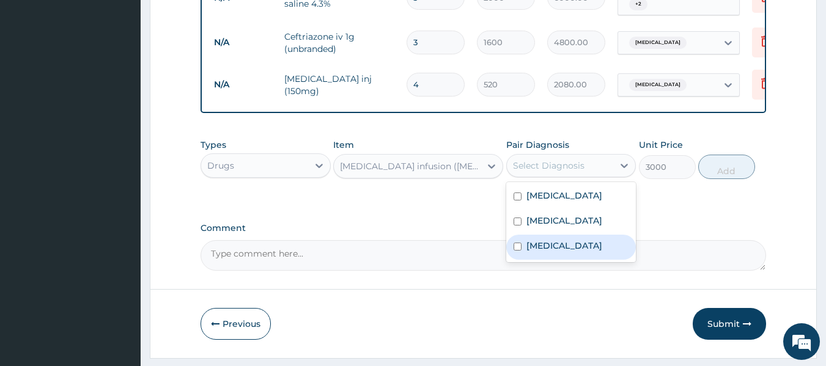
drag, startPoint x: 554, startPoint y: 255, endPoint x: 576, endPoint y: 249, distance: 23.0
click at [554, 256] on div "[MEDICAL_DATA]" at bounding box center [571, 247] width 130 height 25
checkbox input "true"
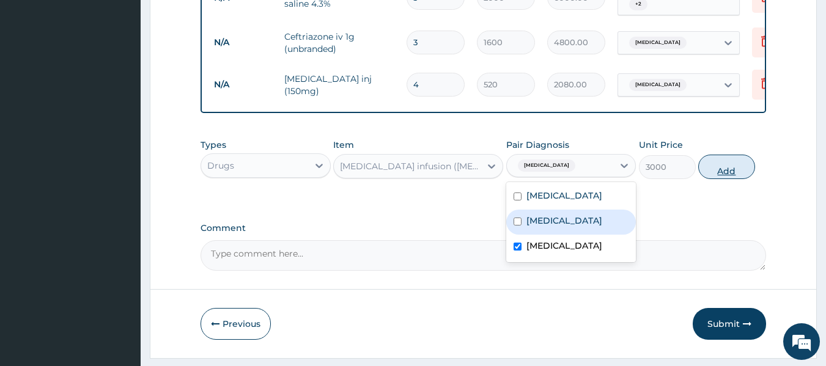
click at [706, 174] on button "Add" at bounding box center [726, 167] width 57 height 24
type input "0"
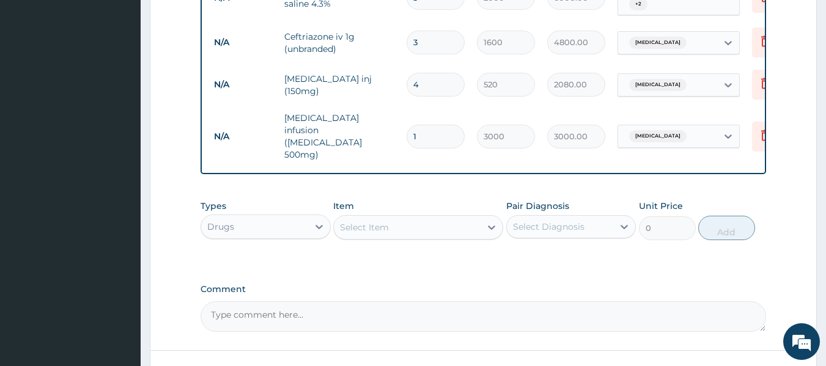
click at [414, 125] on input "1" at bounding box center [435, 137] width 58 height 24
drag, startPoint x: 427, startPoint y: 130, endPoint x: 406, endPoint y: 130, distance: 20.2
click at [406, 130] on input "1" at bounding box center [435, 137] width 58 height 24
type input "2"
type input "6000.00"
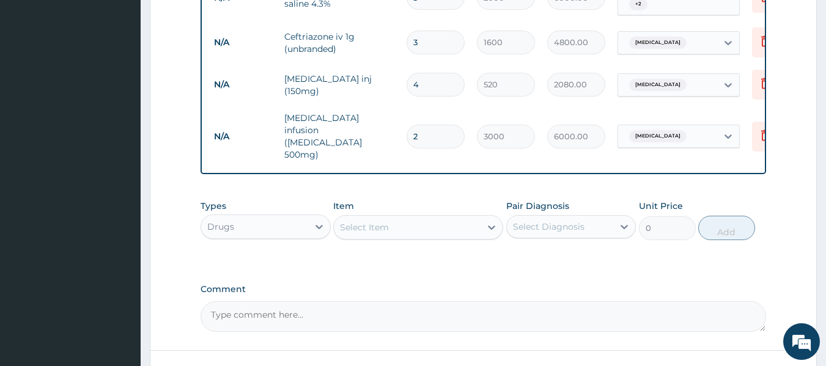
type input "2"
click at [425, 218] on div "Select Item" at bounding box center [407, 228] width 147 height 20
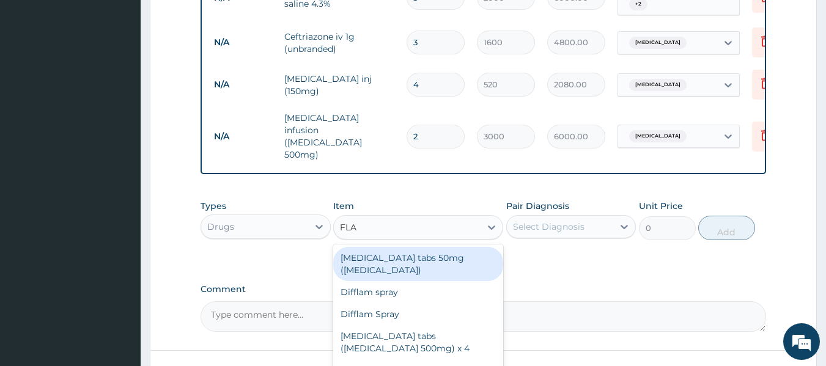
type input "FLAG"
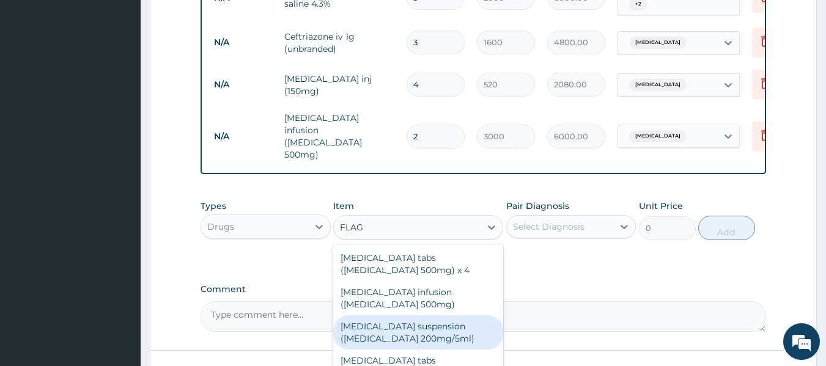
click at [450, 323] on div "[MEDICAL_DATA] suspension ([MEDICAL_DATA] 200mg/5ml)" at bounding box center [418, 332] width 170 height 34
type input "800"
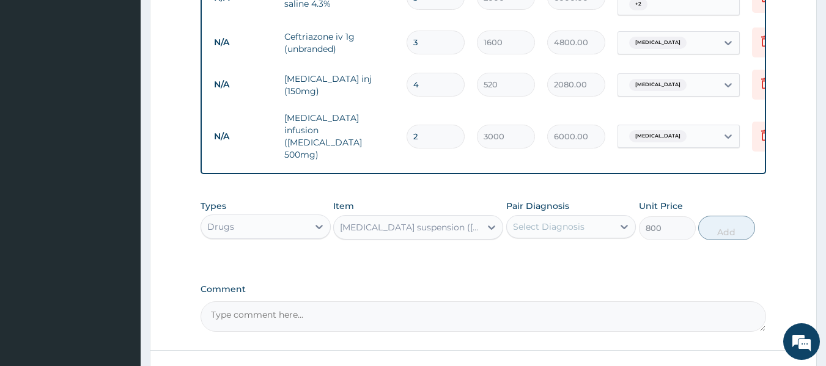
click at [562, 217] on div "Select Diagnosis" at bounding box center [560, 227] width 107 height 20
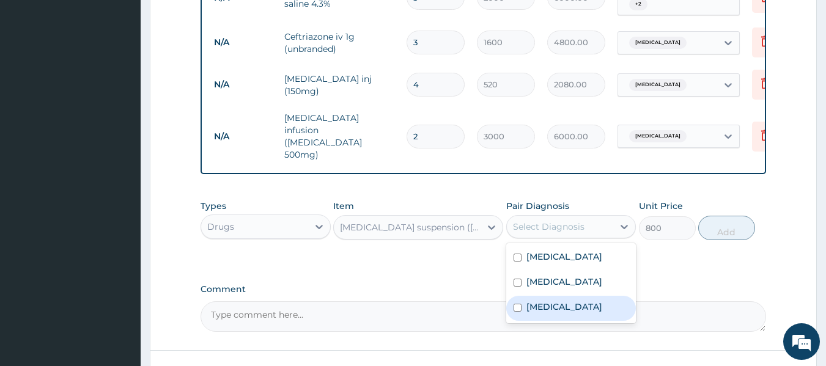
click at [551, 302] on label "[MEDICAL_DATA]" at bounding box center [564, 307] width 76 height 12
checkbox input "true"
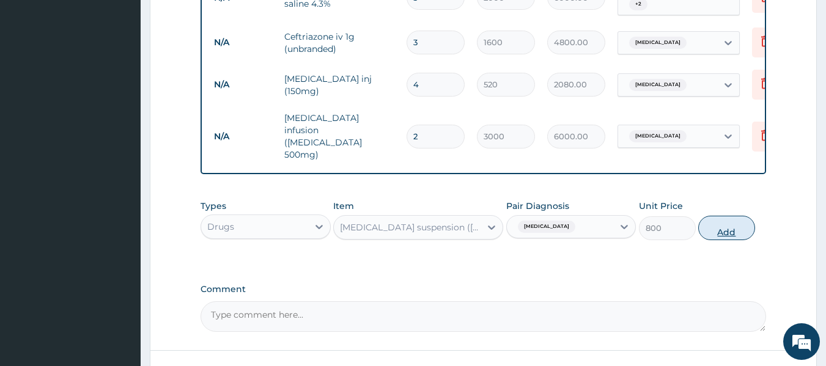
click at [726, 216] on button "Add" at bounding box center [726, 228] width 57 height 24
type input "0"
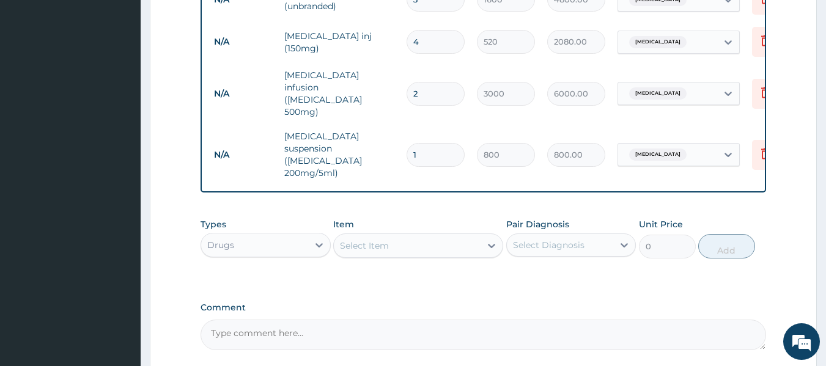
scroll to position [848, 0]
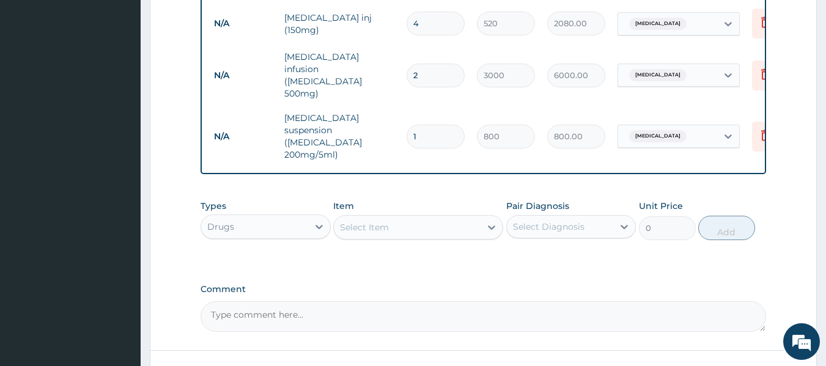
click at [376, 221] on div "Select Item" at bounding box center [364, 227] width 49 height 12
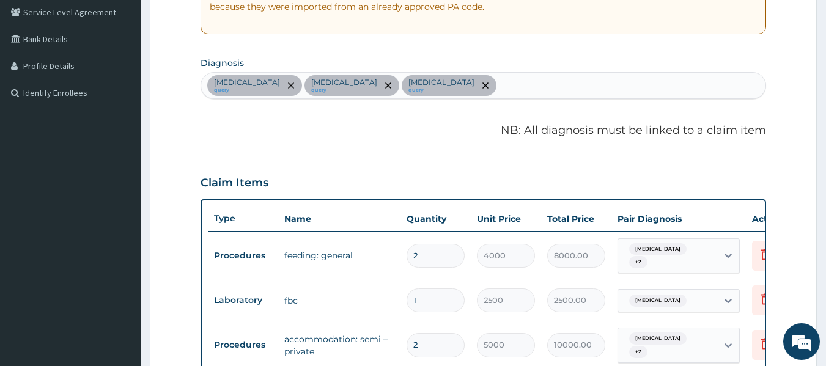
scroll to position [237, 0]
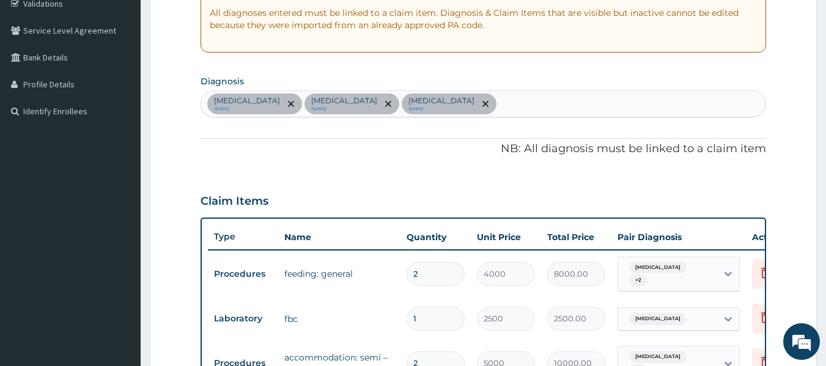
click at [479, 108] on div "Febrile convulsion query Falciparum malaria query Sepsis query" at bounding box center [483, 104] width 565 height 26
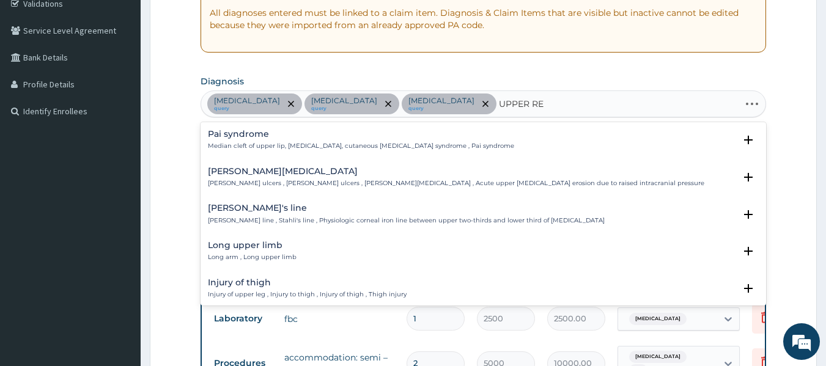
type input "UPPER RES"
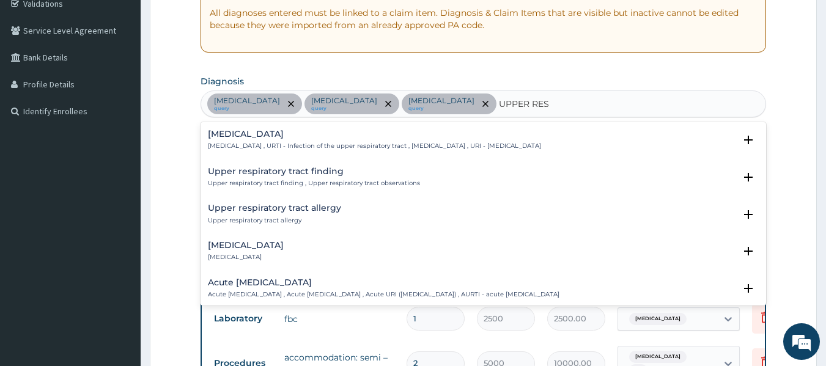
click at [274, 138] on h4 "[MEDICAL_DATA]" at bounding box center [374, 134] width 333 height 9
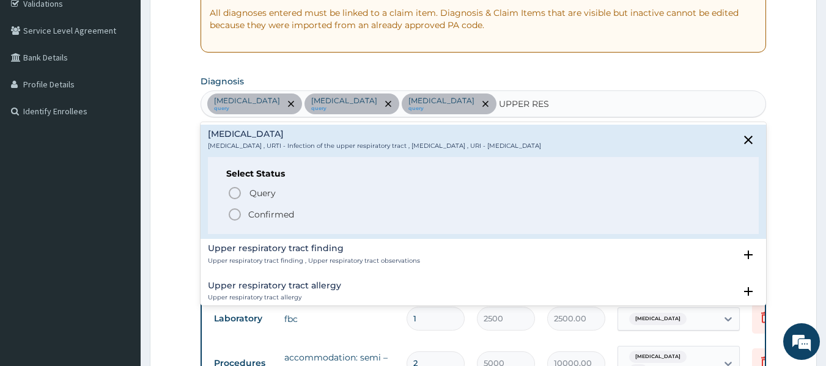
click at [234, 211] on icon "status option filled" at bounding box center [234, 214] width 15 height 15
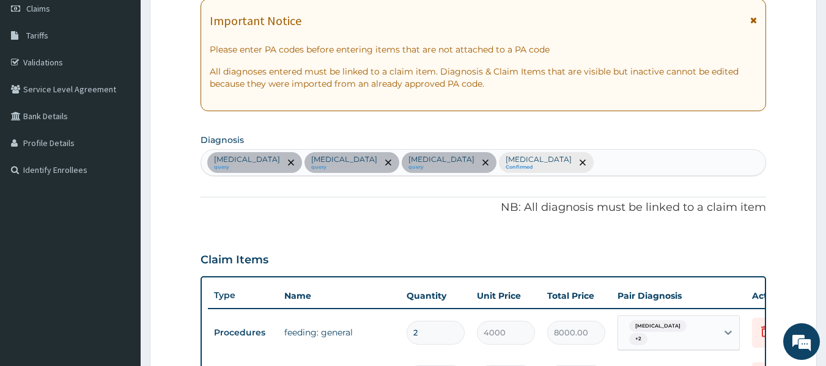
scroll to position [176, 0]
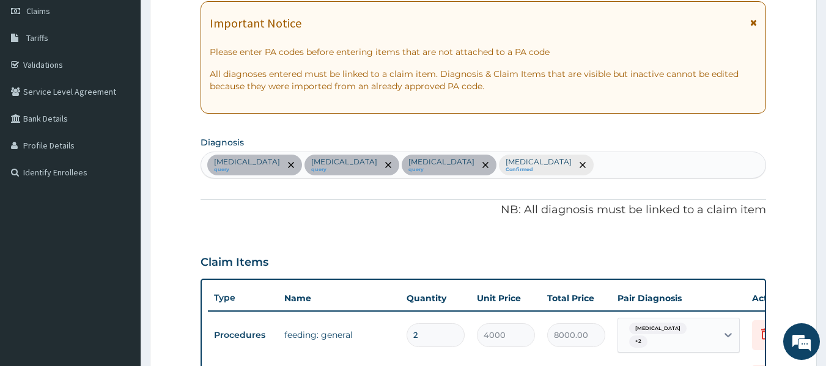
click at [595, 170] on div "Febrile convulsion query Falciparum malaria query Sepsis query Upper respirator…" at bounding box center [483, 165] width 565 height 26
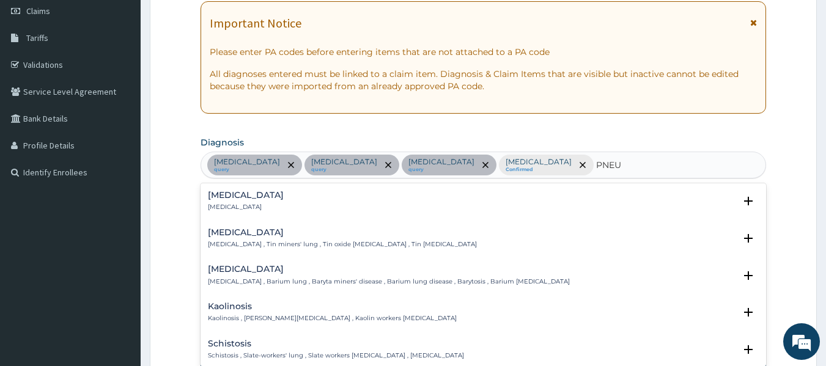
type input "PNEUM"
click at [215, 208] on p "[MEDICAL_DATA]" at bounding box center [246, 207] width 76 height 9
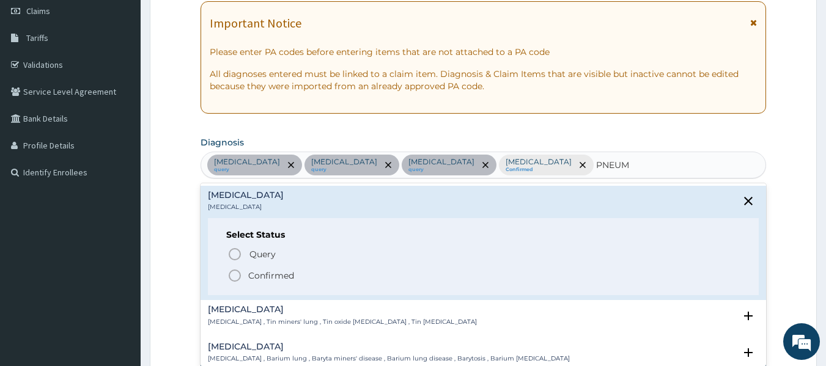
click at [231, 274] on icon "status option filled" at bounding box center [234, 275] width 15 height 15
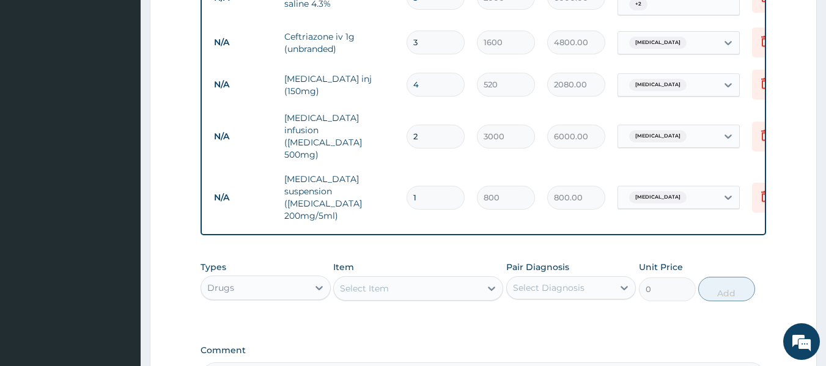
scroll to position [909, 0]
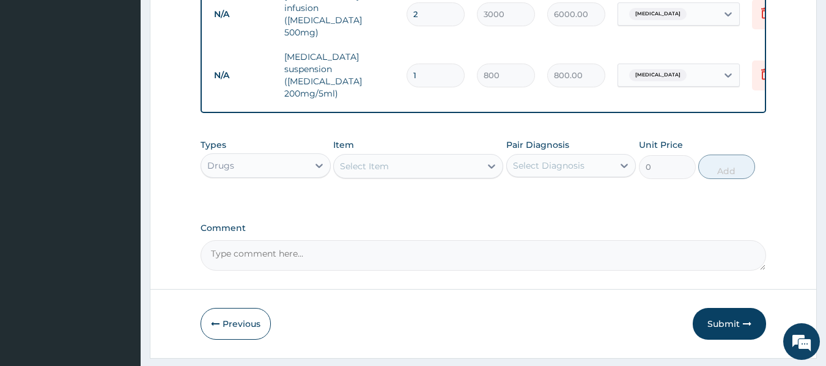
click at [402, 156] on div "Select Item" at bounding box center [407, 166] width 147 height 20
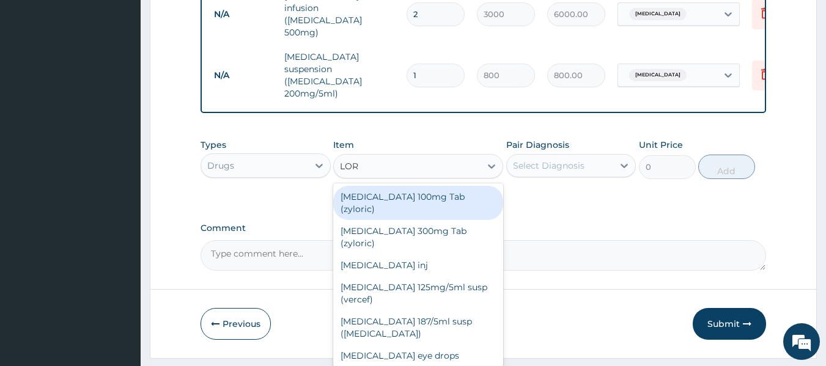
type input "LORA"
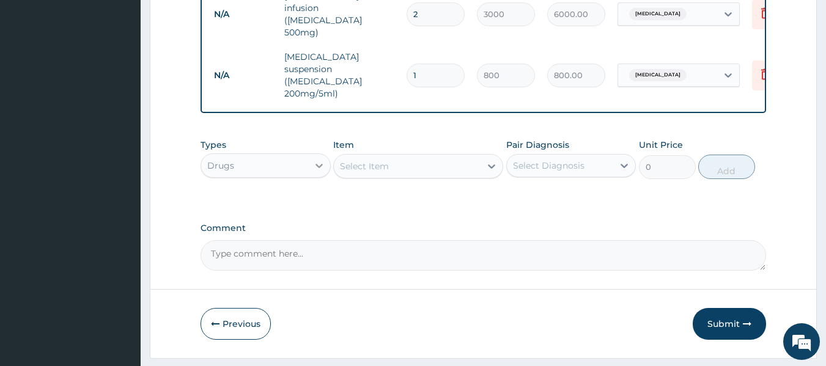
drag, startPoint x: 370, startPoint y: 142, endPoint x: 326, endPoint y: 142, distance: 43.4
click at [326, 142] on div "Types Drugs Item option Flagyl suspension (Metronidazole 200mg/5ml), selected. …" at bounding box center [483, 159] width 566 height 53
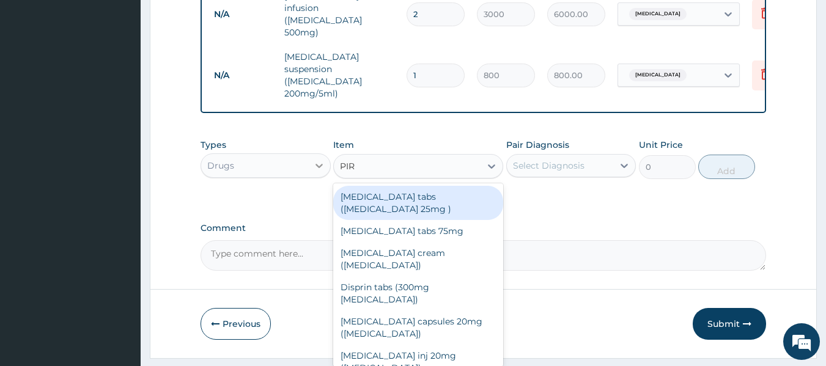
type input "PIRI"
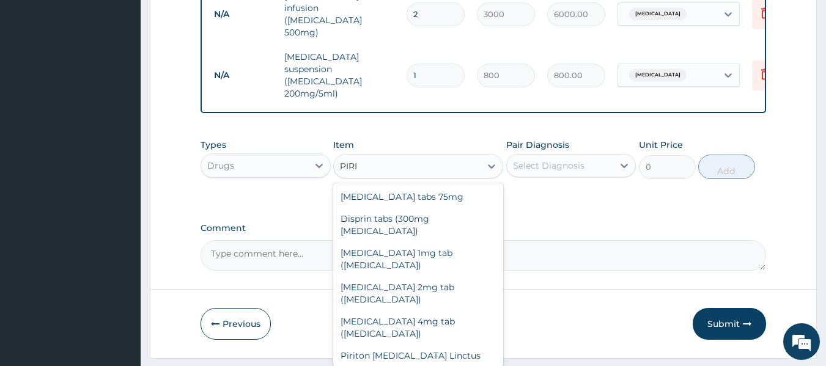
type input "600"
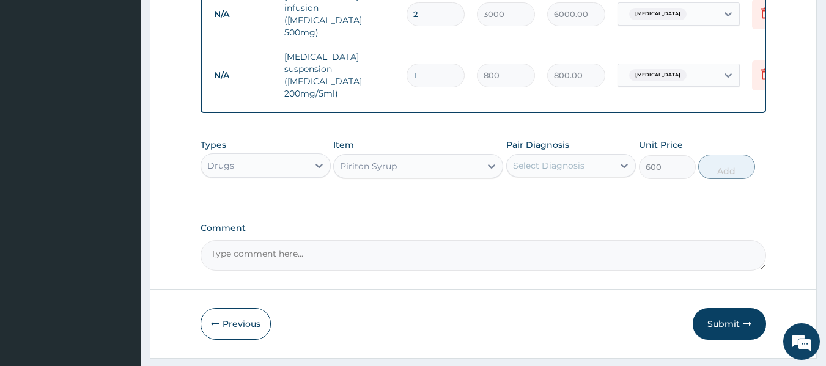
click at [562, 160] on div "Select Diagnosis" at bounding box center [549, 166] width 72 height 12
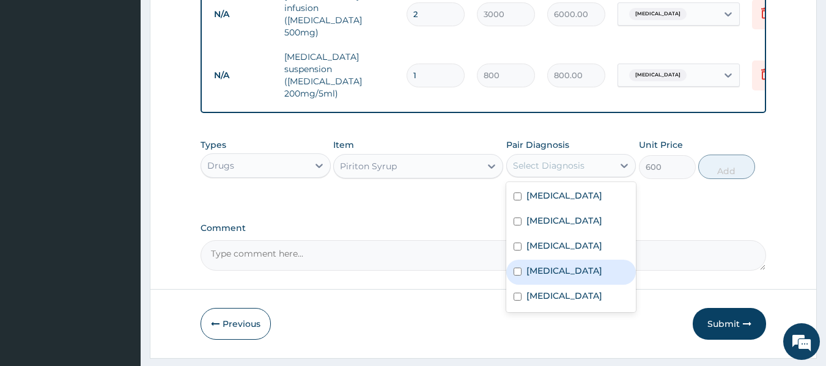
click at [571, 265] on label "[MEDICAL_DATA]" at bounding box center [564, 271] width 76 height 12
checkbox input "true"
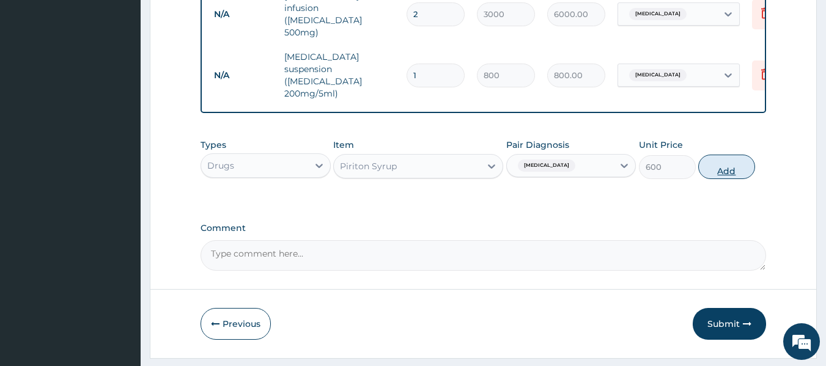
click at [728, 155] on button "Add" at bounding box center [726, 167] width 57 height 24
type input "0"
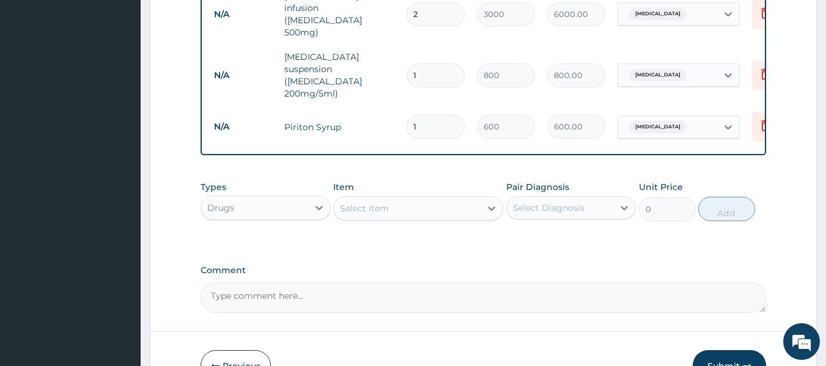
click at [409, 199] on div "Select Item" at bounding box center [407, 209] width 147 height 20
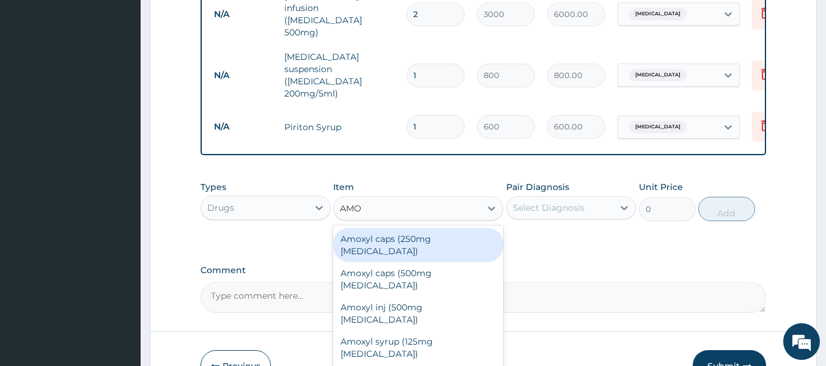
type input "AMOX"
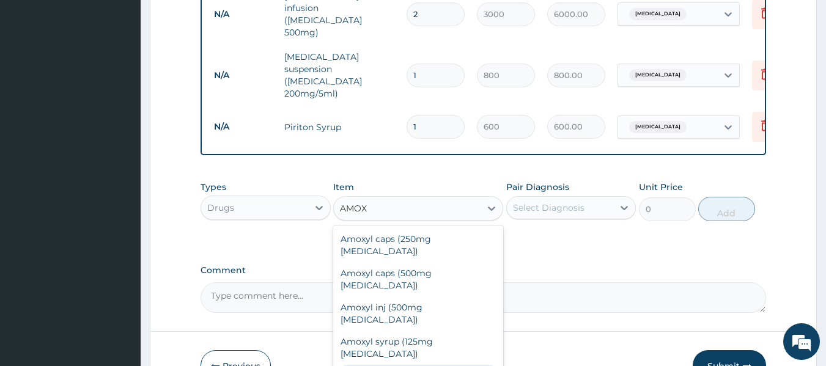
type input "1700"
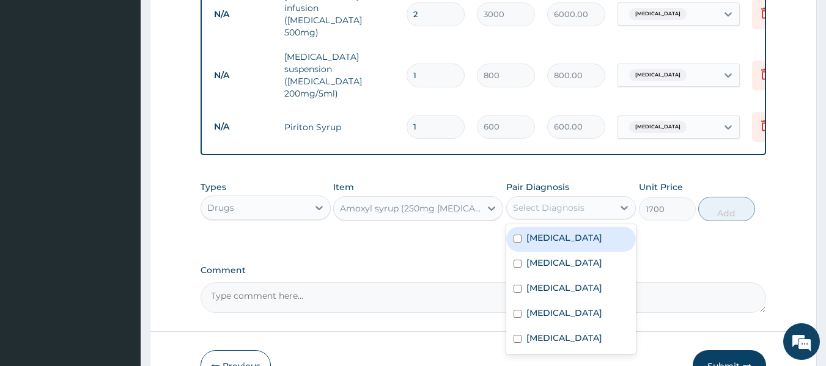
click at [553, 202] on div "Select Diagnosis" at bounding box center [549, 208] width 72 height 12
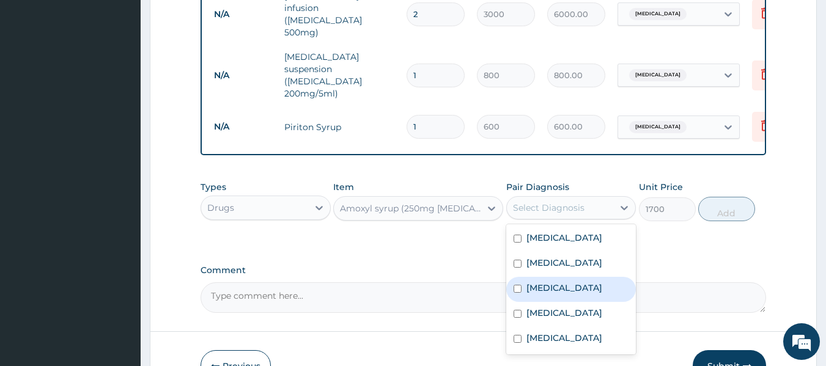
drag, startPoint x: 574, startPoint y: 260, endPoint x: 576, endPoint y: 270, distance: 9.3
click at [574, 277] on div "[MEDICAL_DATA]" at bounding box center [571, 289] width 130 height 25
checkbox input "true"
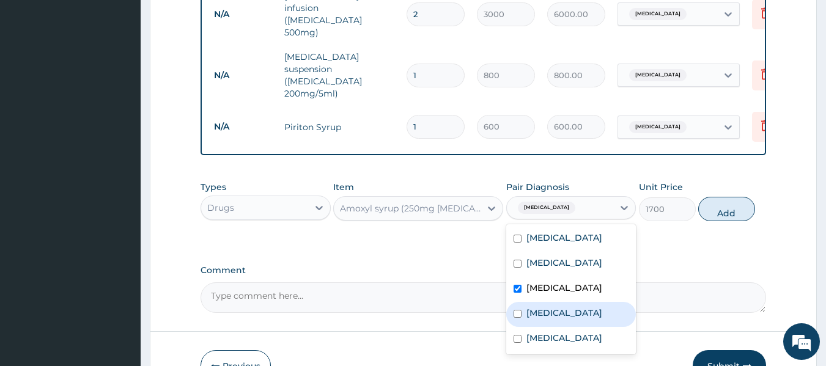
drag, startPoint x: 578, startPoint y: 284, endPoint x: 582, endPoint y: 293, distance: 10.4
click at [579, 302] on div "[MEDICAL_DATA]" at bounding box center [571, 314] width 130 height 25
checkbox input "true"
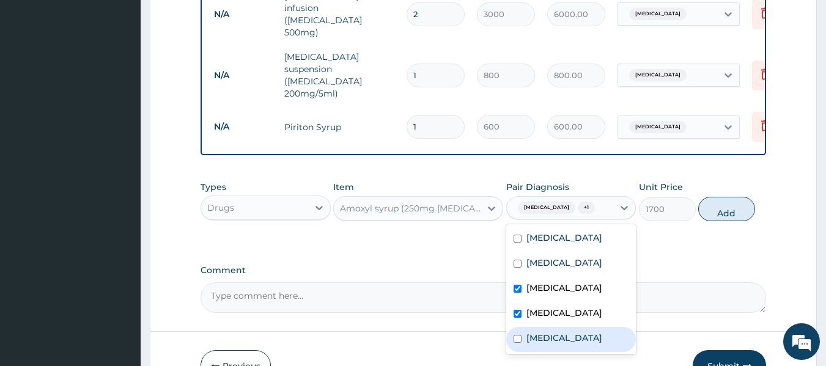
drag, startPoint x: 582, startPoint y: 321, endPoint x: 596, endPoint y: 315, distance: 14.8
click at [583, 327] on div "[MEDICAL_DATA]" at bounding box center [571, 339] width 130 height 25
checkbox input "true"
click at [707, 197] on button "Add" at bounding box center [726, 209] width 57 height 24
type input "0"
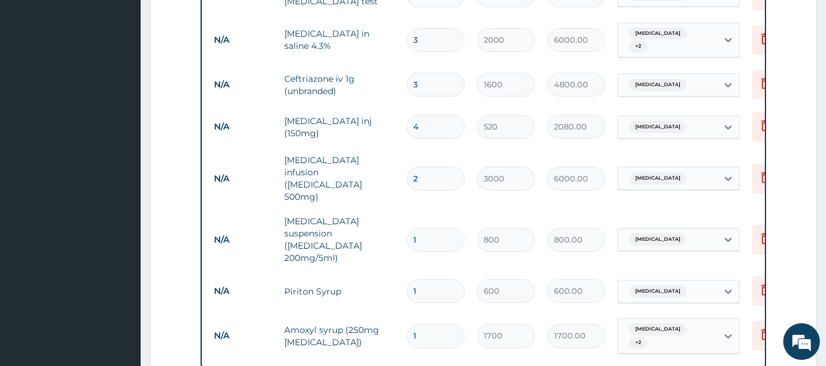
scroll to position [726, 0]
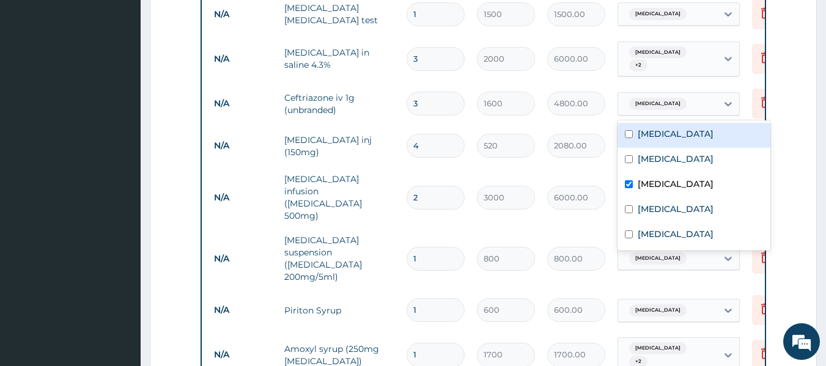
click at [671, 112] on div "[MEDICAL_DATA]" at bounding box center [667, 104] width 99 height 21
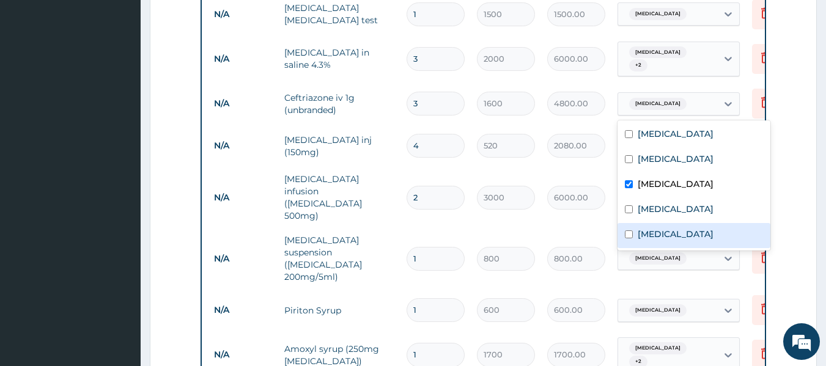
click at [676, 235] on label "[MEDICAL_DATA]" at bounding box center [675, 234] width 76 height 12
checkbox input "true"
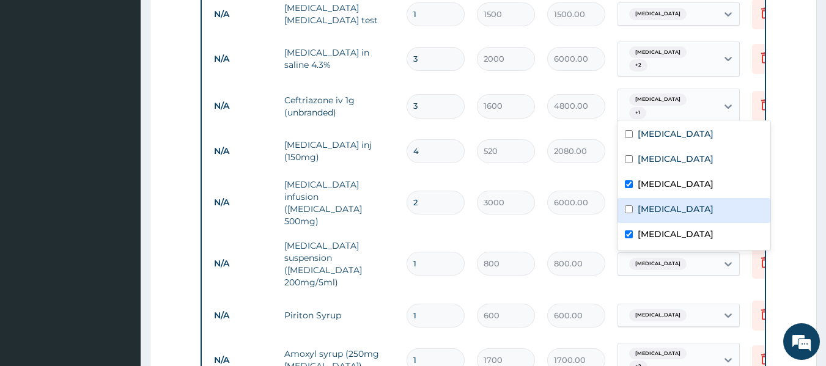
click at [677, 212] on label "[MEDICAL_DATA]" at bounding box center [675, 209] width 76 height 12
checkbox input "true"
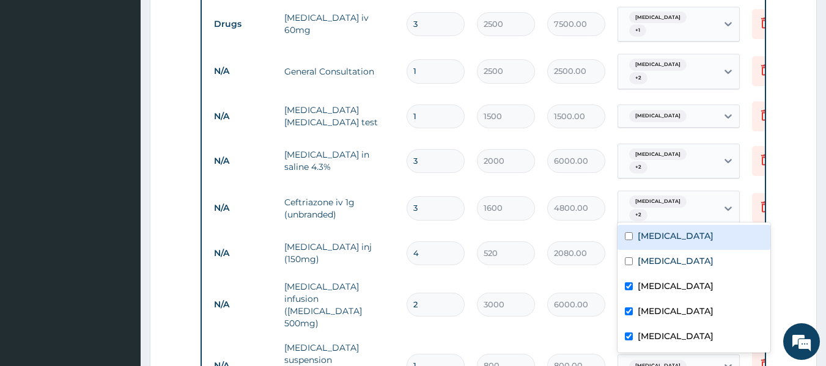
scroll to position [604, 0]
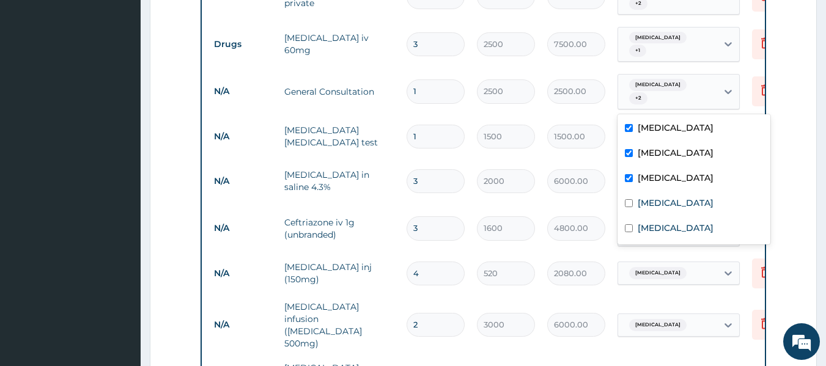
click at [661, 86] on span "[MEDICAL_DATA]" at bounding box center [657, 85] width 57 height 12
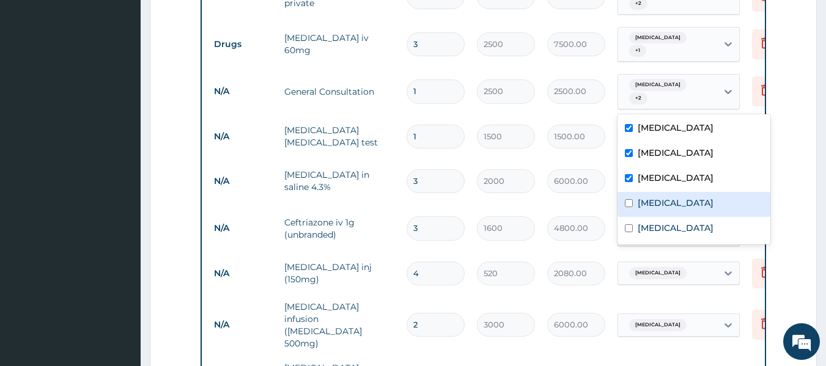
drag, startPoint x: 681, startPoint y: 198, endPoint x: 680, endPoint y: 213, distance: 15.3
click at [681, 200] on label "[MEDICAL_DATA]" at bounding box center [675, 203] width 76 height 12
checkbox input "true"
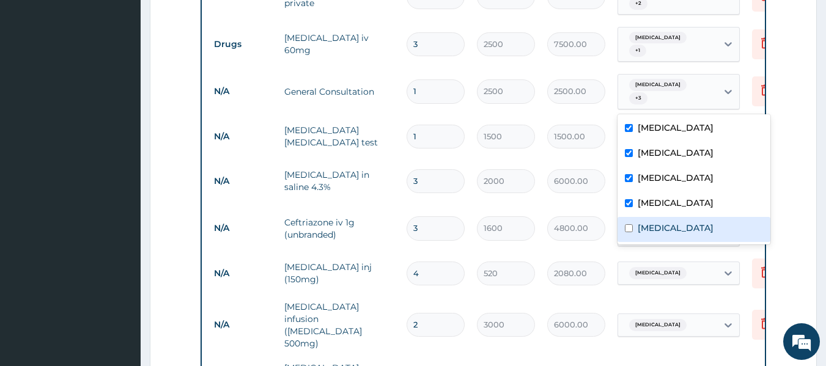
click at [680, 226] on label "[MEDICAL_DATA]" at bounding box center [675, 228] width 76 height 12
checkbox input "true"
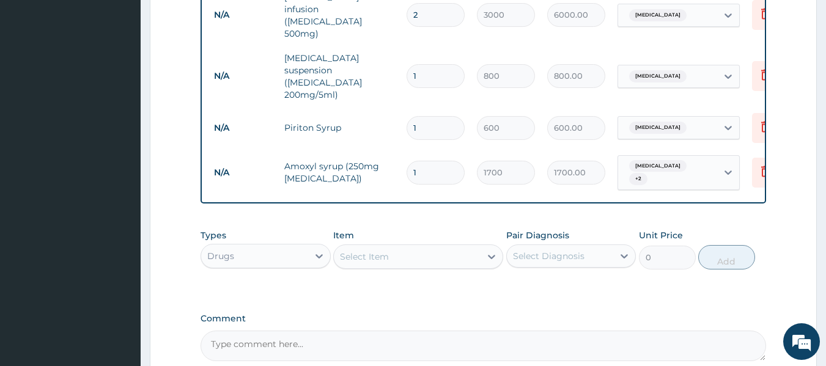
scroll to position [1005, 0]
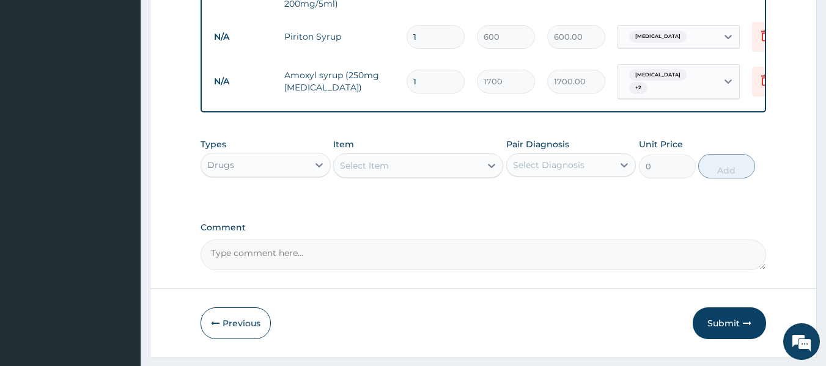
click at [280, 155] on div "Drugs" at bounding box center [254, 165] width 107 height 20
click at [477, 222] on label "Comment" at bounding box center [483, 227] width 566 height 10
click at [477, 240] on textarea "Comment" at bounding box center [483, 255] width 566 height 31
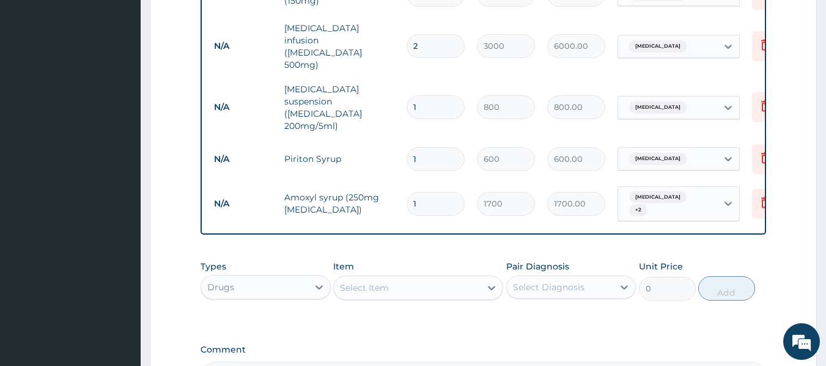
scroll to position [944, 0]
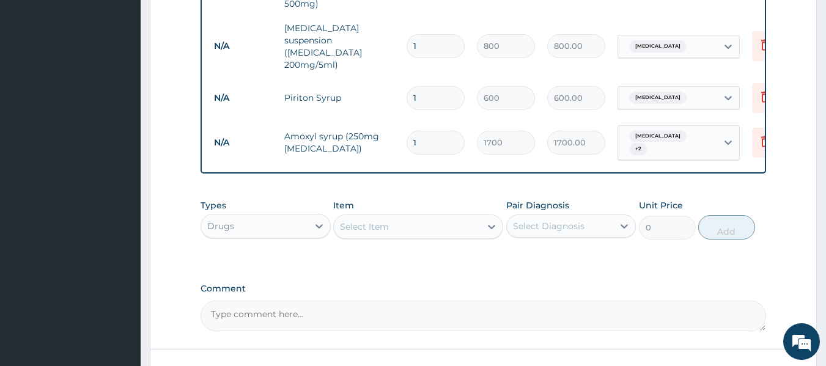
click at [402, 217] on div "Select Item" at bounding box center [407, 227] width 147 height 20
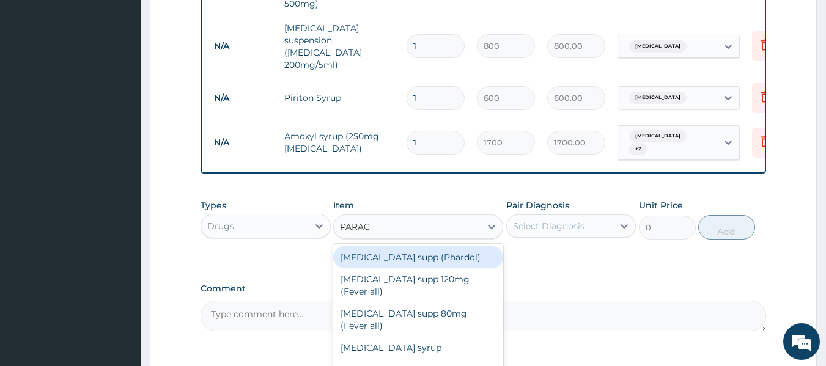
type input "PARACE"
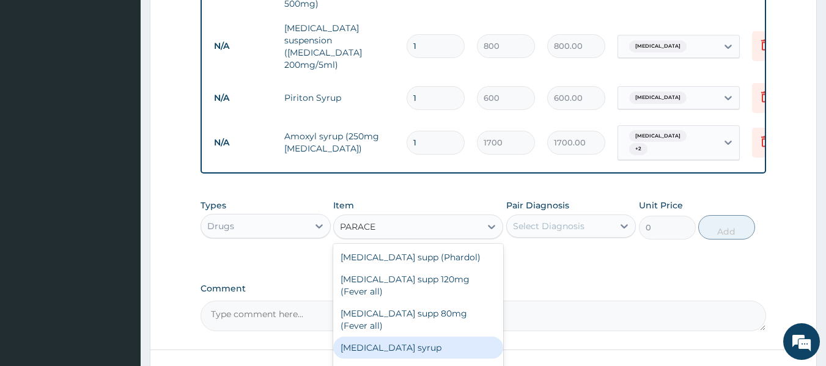
click at [406, 337] on div "[MEDICAL_DATA] syrup" at bounding box center [418, 348] width 170 height 22
type input "455"
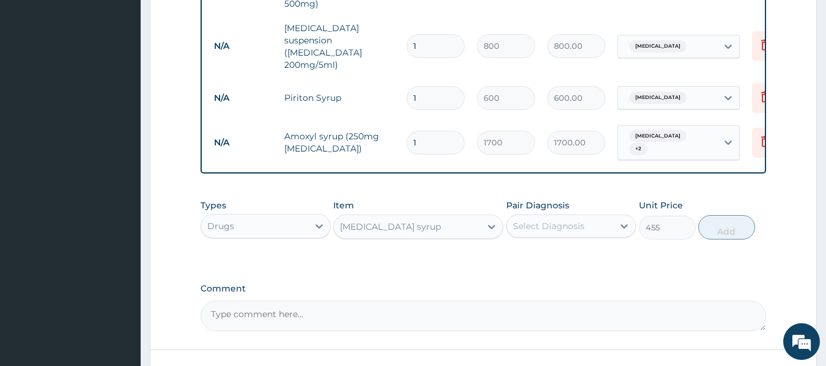
click at [547, 216] on div "Select Diagnosis" at bounding box center [560, 226] width 107 height 20
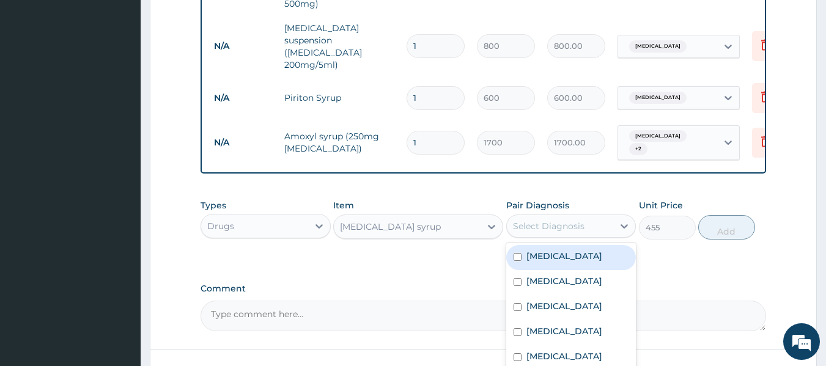
click at [550, 245] on div "[MEDICAL_DATA]" at bounding box center [571, 257] width 130 height 25
checkbox input "true"
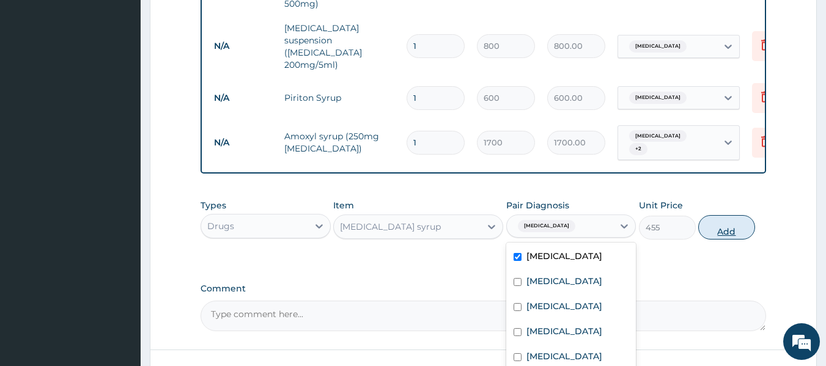
click at [728, 215] on button "Add" at bounding box center [726, 227] width 57 height 24
type input "0"
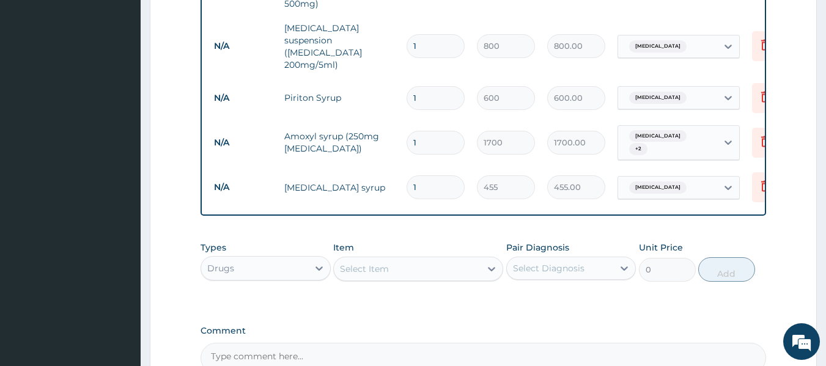
click at [420, 259] on div "Select Item" at bounding box center [407, 269] width 147 height 20
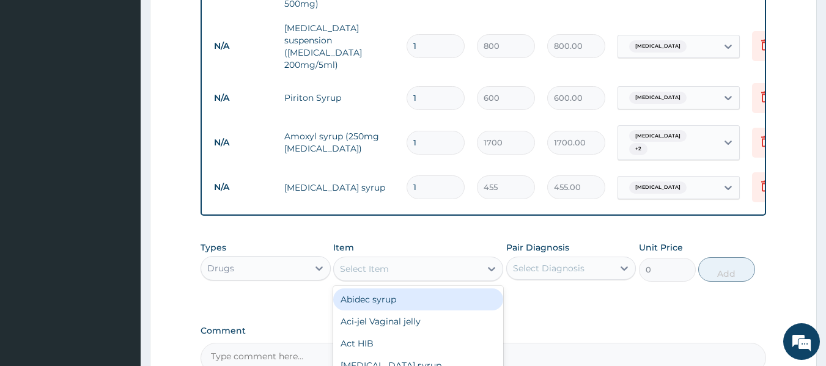
click at [269, 259] on div "Drugs" at bounding box center [254, 269] width 107 height 20
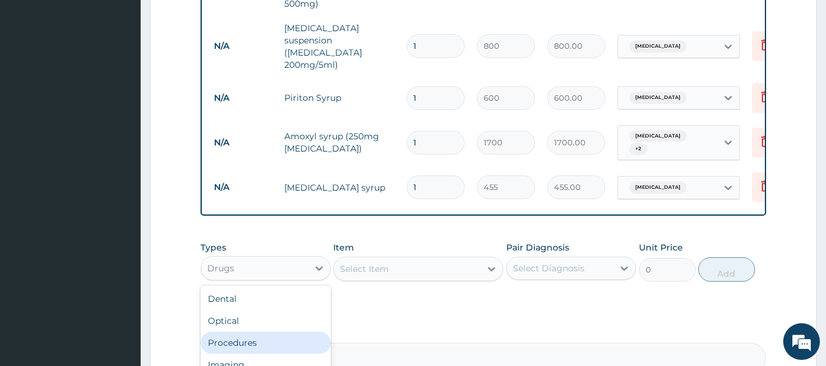
click at [257, 332] on div "Procedures" at bounding box center [265, 343] width 130 height 22
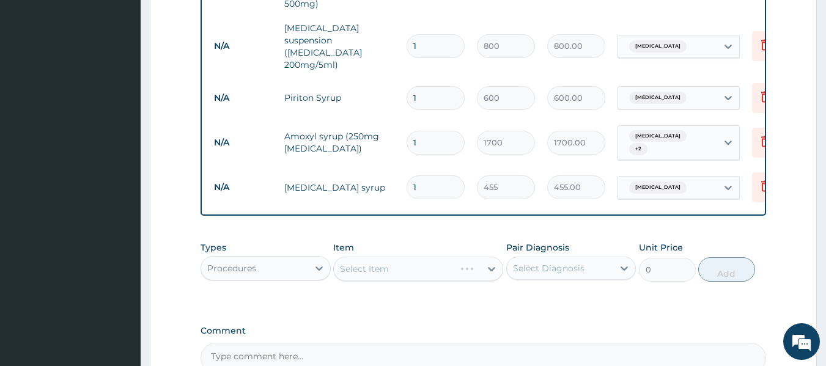
click at [391, 257] on div "Select Item" at bounding box center [418, 269] width 170 height 24
click at [395, 257] on div "Select Item" at bounding box center [418, 269] width 170 height 24
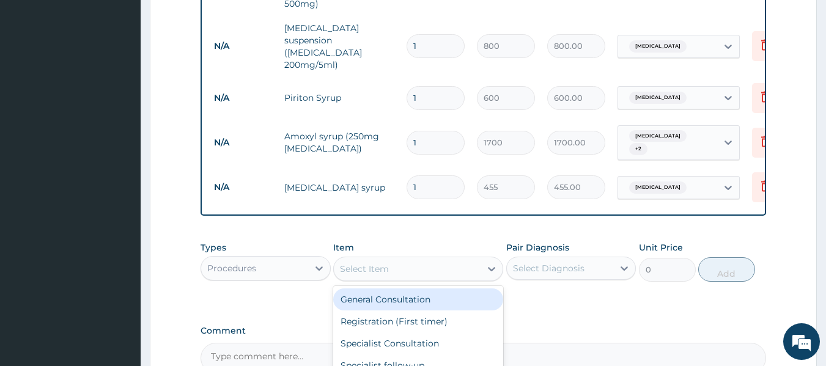
click at [405, 259] on div "Select Item" at bounding box center [407, 269] width 147 height 20
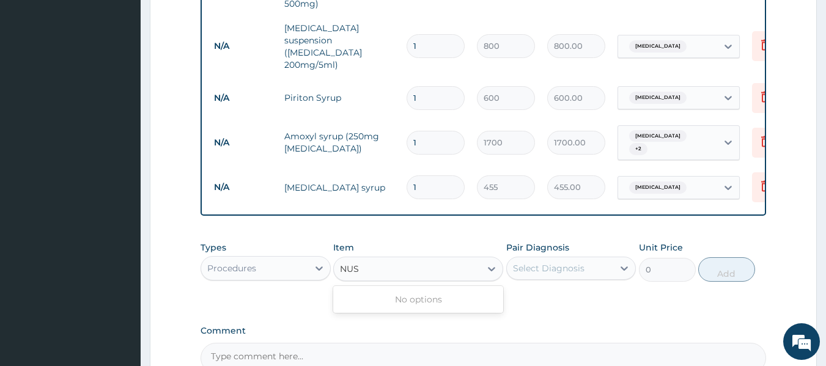
type input "NU"
click at [397, 288] on div "Nursing / Professional fee per day" at bounding box center [418, 299] width 170 height 22
type input "2000"
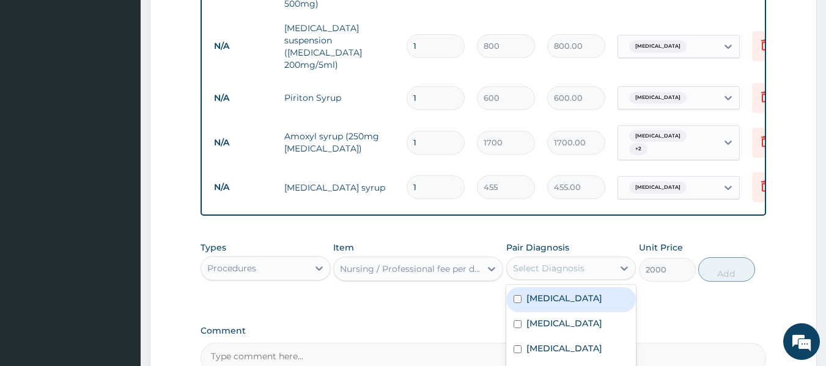
click at [568, 262] on div "Select Diagnosis" at bounding box center [549, 268] width 72 height 12
drag, startPoint x: 570, startPoint y: 262, endPoint x: 572, endPoint y: 281, distance: 19.0
click at [570, 292] on label "[MEDICAL_DATA]" at bounding box center [564, 298] width 76 height 12
checkbox input "true"
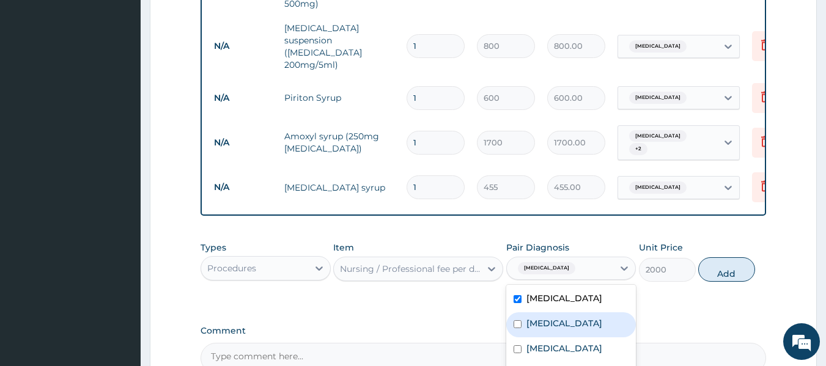
click at [574, 317] on label "[MEDICAL_DATA]" at bounding box center [564, 323] width 76 height 12
checkbox input "true"
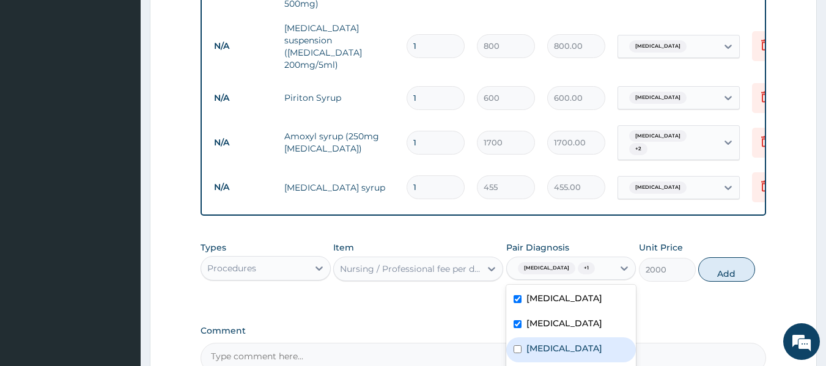
drag, startPoint x: 576, startPoint y: 310, endPoint x: 578, endPoint y: 332, distance: 22.1
click at [576, 337] on div "[MEDICAL_DATA]" at bounding box center [571, 349] width 130 height 25
checkbox input "true"
click at [580, 365] on label "[MEDICAL_DATA]" at bounding box center [564, 373] width 76 height 12
checkbox input "true"
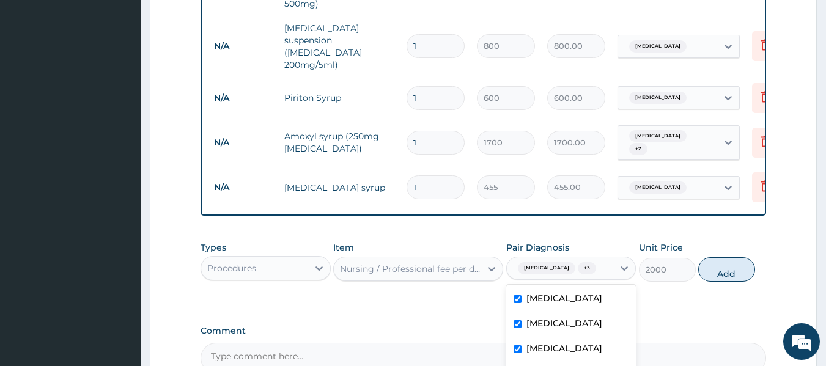
scroll to position [1047, 0]
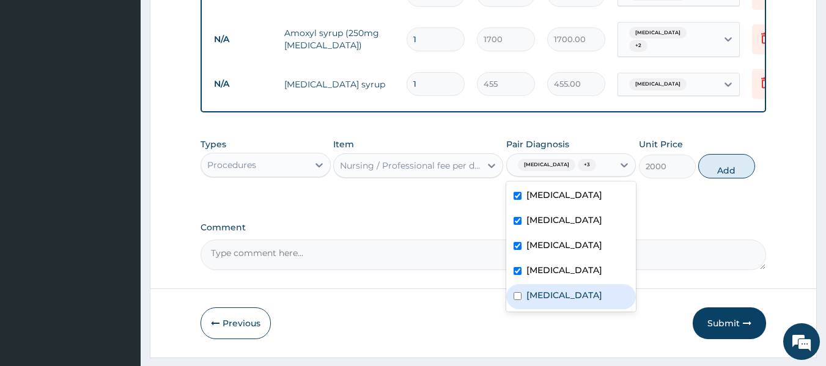
click at [571, 289] on label "[MEDICAL_DATA]" at bounding box center [564, 295] width 76 height 12
checkbox input "true"
click at [734, 154] on button "Add" at bounding box center [726, 166] width 57 height 24
type input "0"
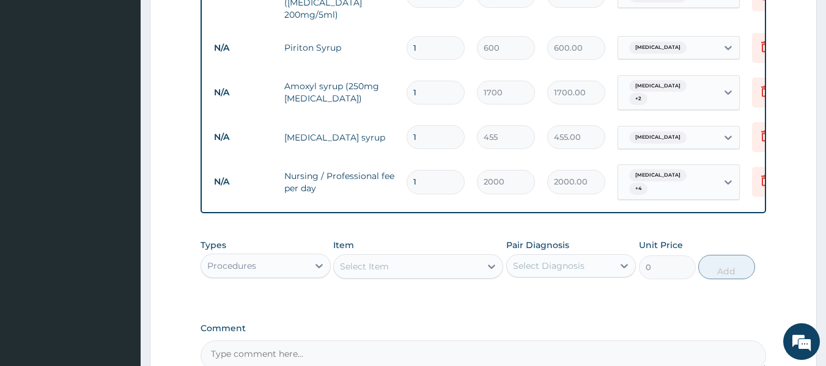
scroll to position [1095, 0]
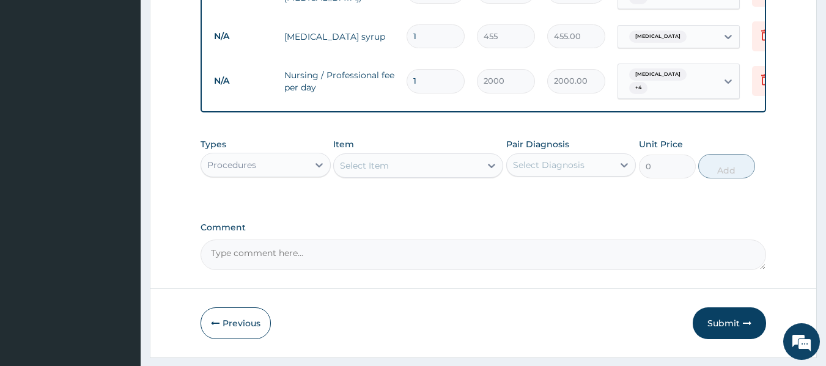
drag, startPoint x: 425, startPoint y: 41, endPoint x: 407, endPoint y: 41, distance: 18.3
click at [407, 69] on input "1" at bounding box center [435, 81] width 58 height 24
type input "2"
type input "4000.00"
type input "2"
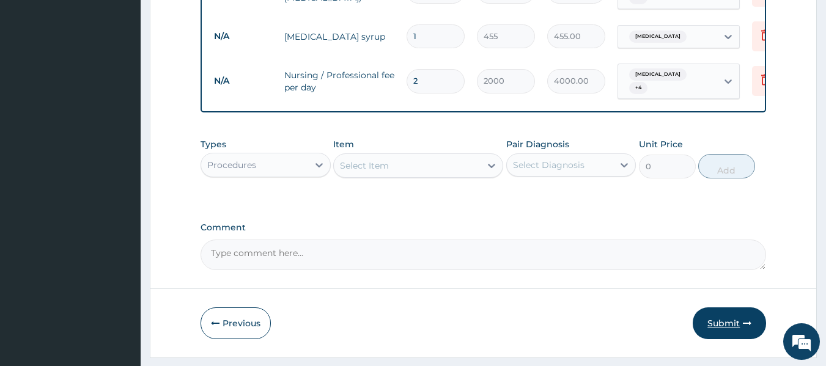
click at [730, 307] on button "Submit" at bounding box center [728, 323] width 73 height 32
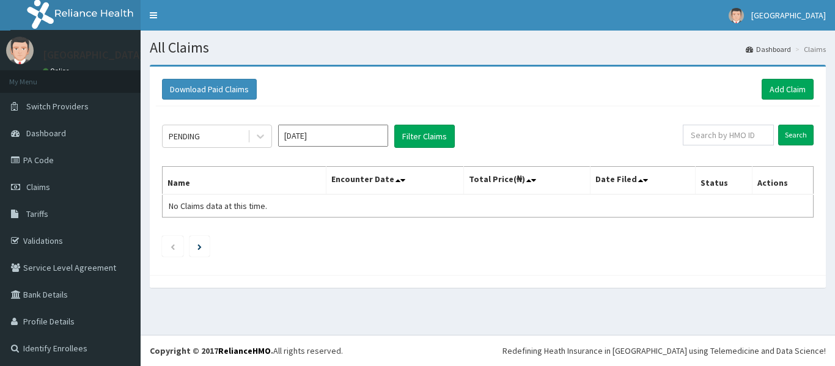
scroll to position [2, 0]
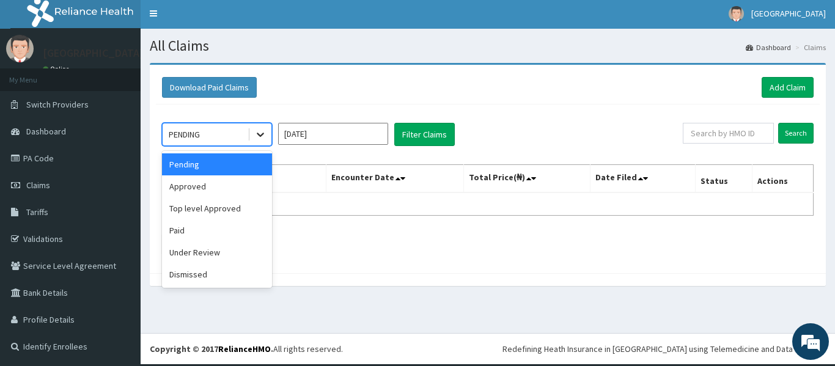
click at [254, 134] on div at bounding box center [260, 134] width 22 height 22
click at [237, 186] on div "Approved" at bounding box center [217, 186] width 110 height 22
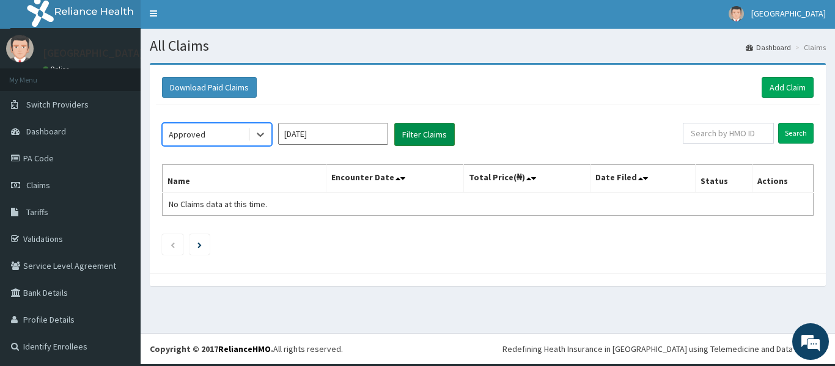
click at [413, 136] on button "Filter Claims" at bounding box center [424, 134] width 61 height 23
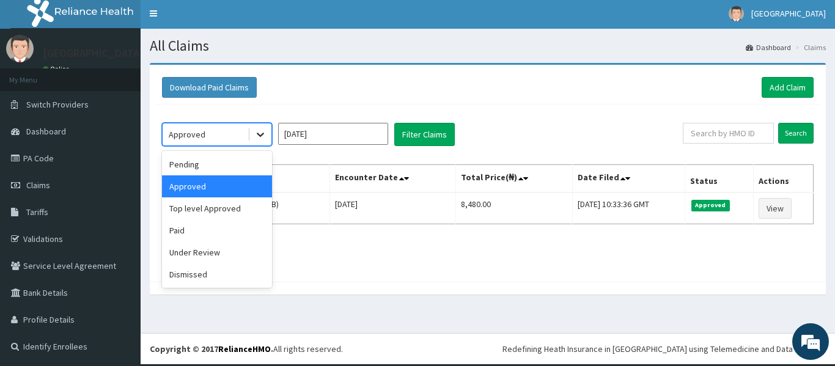
click at [261, 137] on icon at bounding box center [260, 134] width 12 height 12
click at [248, 250] on div "Under Review" at bounding box center [217, 252] width 110 height 22
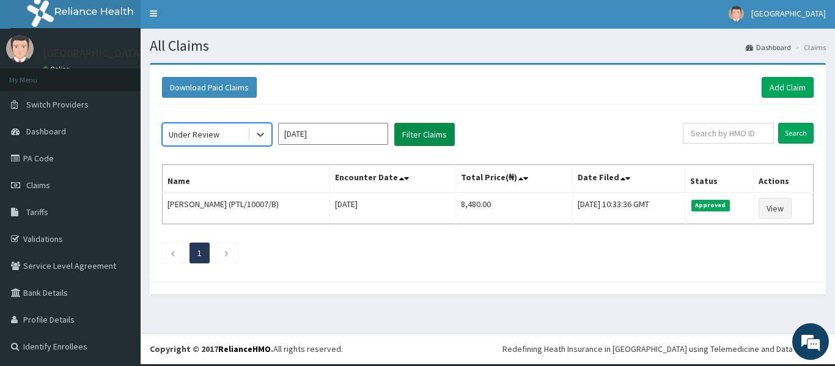
click at [427, 139] on button "Filter Claims" at bounding box center [424, 134] width 61 height 23
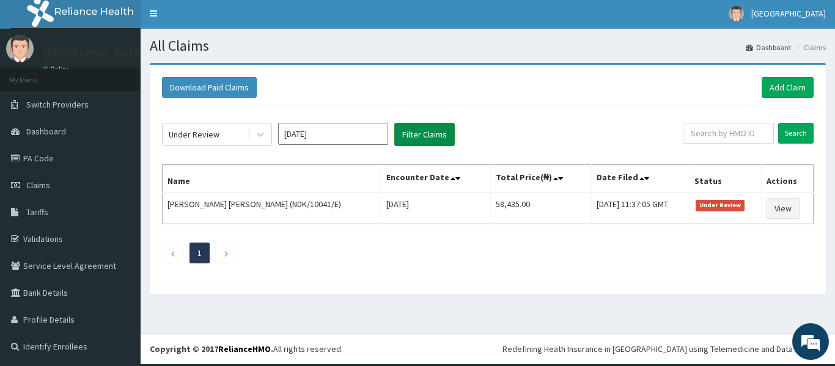
scroll to position [0, 0]
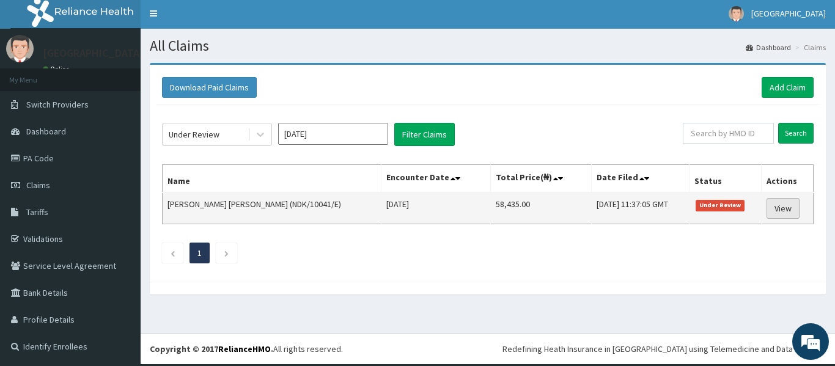
click at [781, 211] on link "View" at bounding box center [782, 208] width 33 height 21
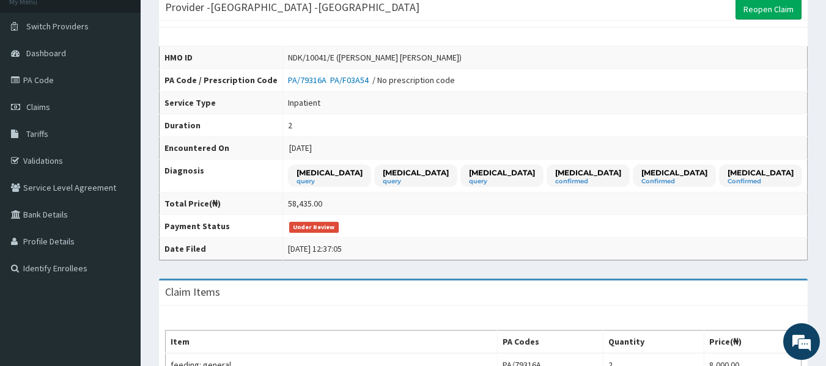
scroll to position [61, 0]
